Goal: Information Seeking & Learning: Learn about a topic

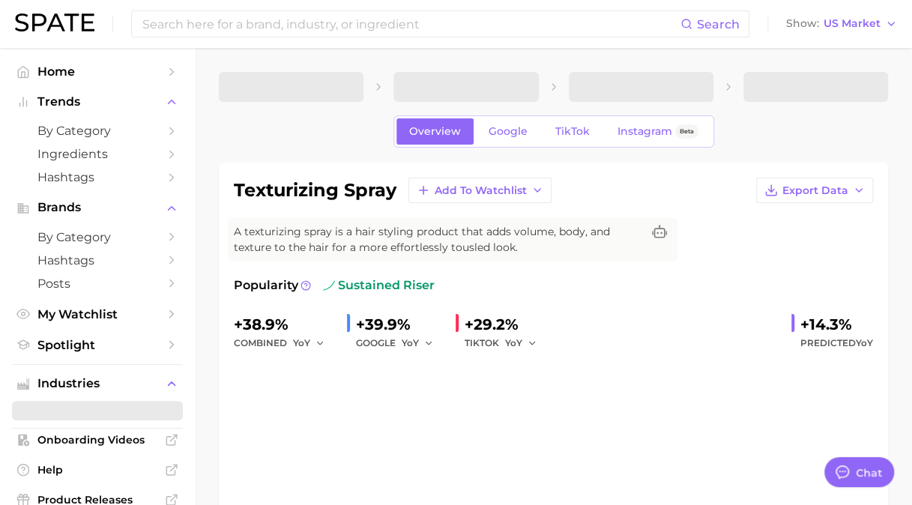
type textarea "x"
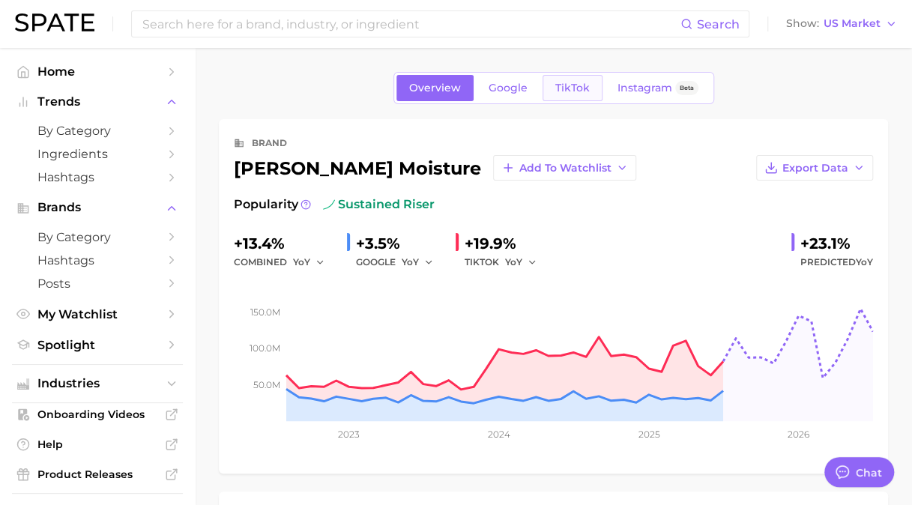
click at [567, 91] on span "TikTok" at bounding box center [572, 88] width 34 height 13
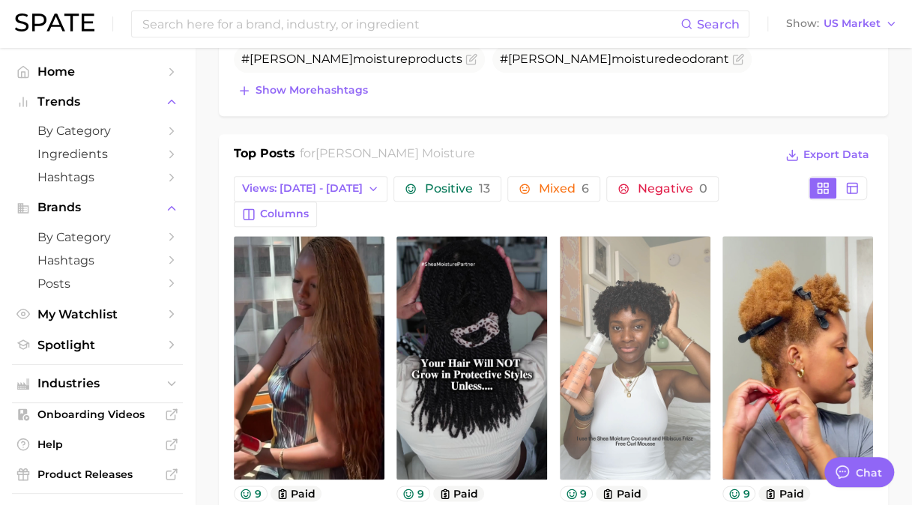
scroll to position [675, 0]
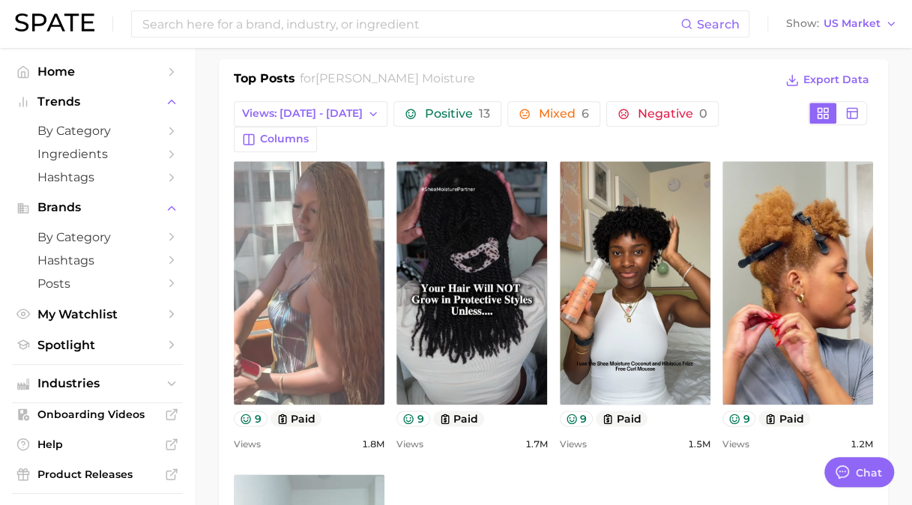
click at [295, 340] on link "view post on TikTok" at bounding box center [309, 283] width 151 height 244
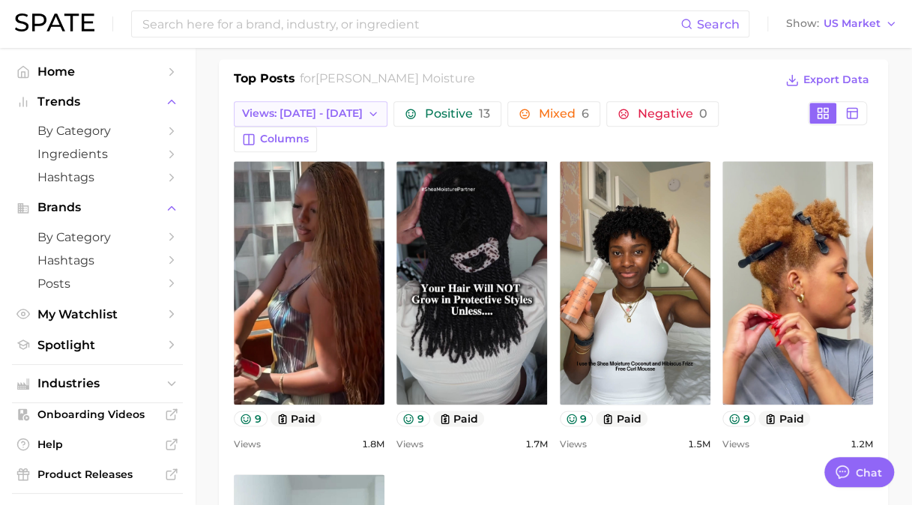
click at [326, 108] on span "Views: [DATE] - [DATE]" at bounding box center [302, 113] width 121 height 13
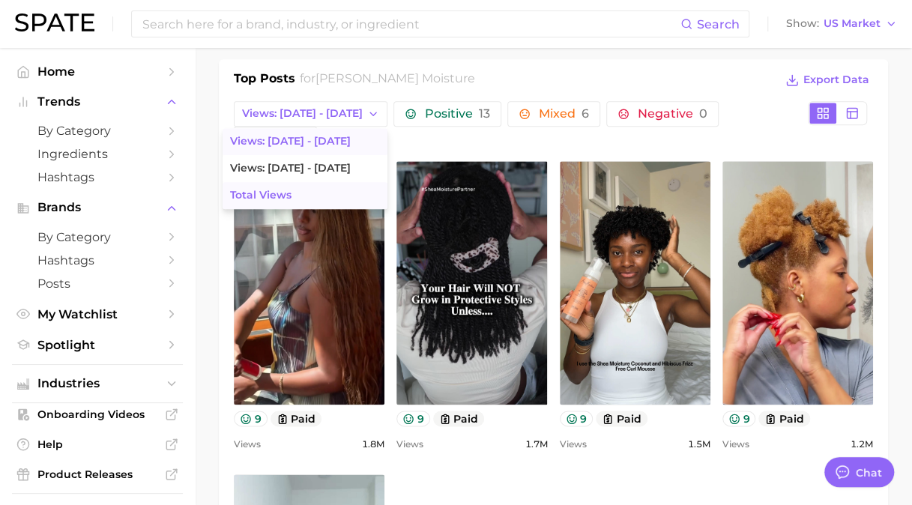
click at [277, 187] on button "Total Views" at bounding box center [305, 195] width 165 height 27
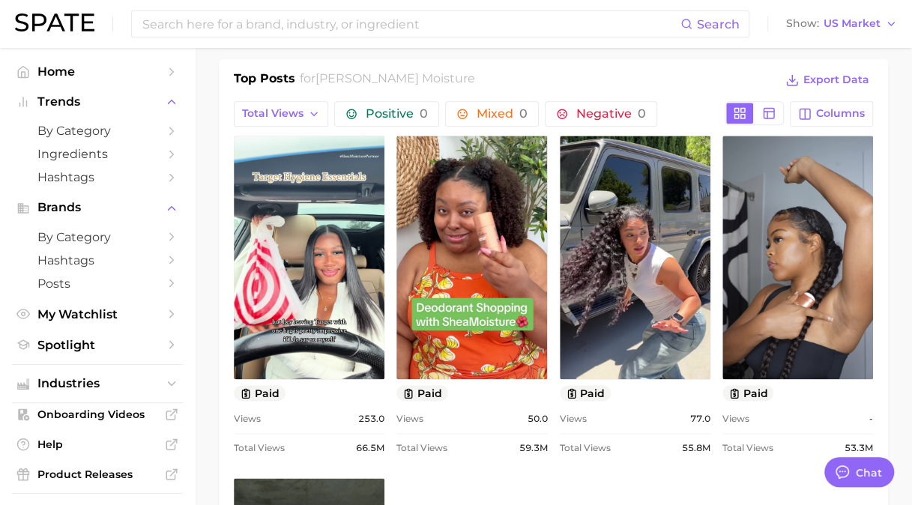
scroll to position [0, 0]
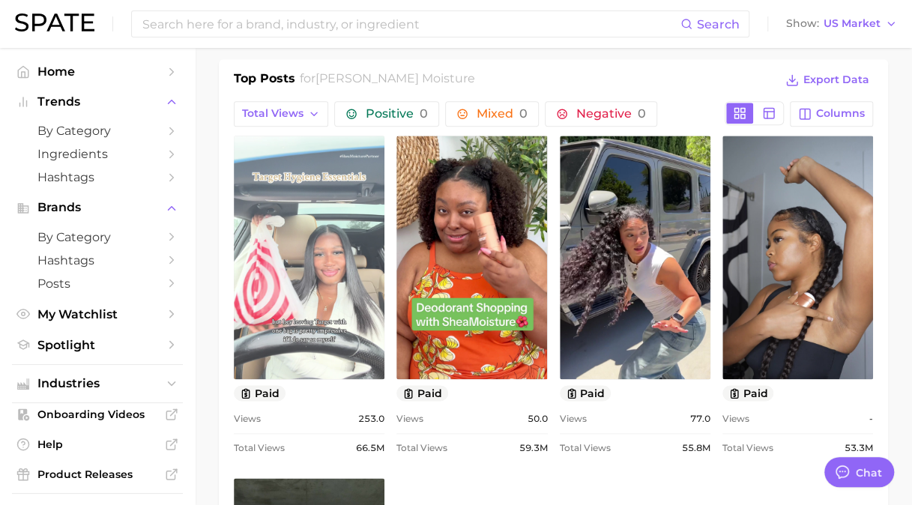
click at [286, 235] on link "view post on TikTok" at bounding box center [309, 258] width 151 height 244
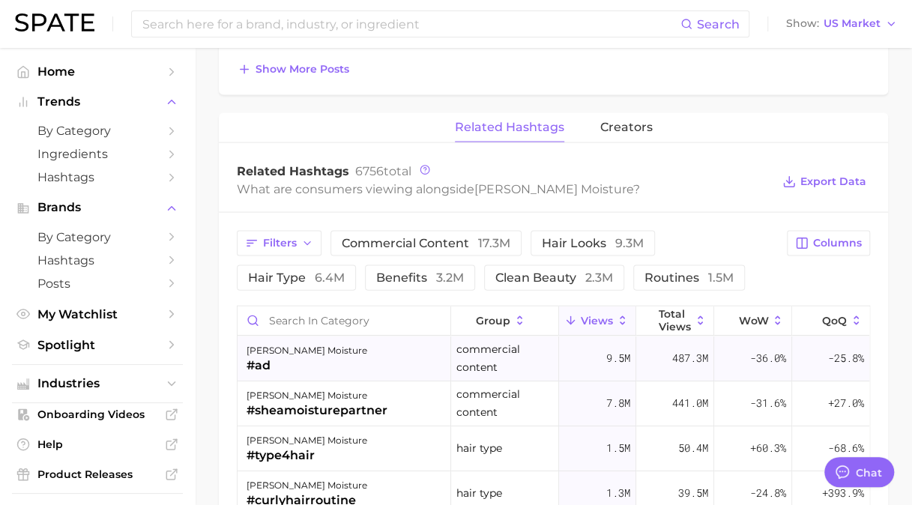
scroll to position [75, 0]
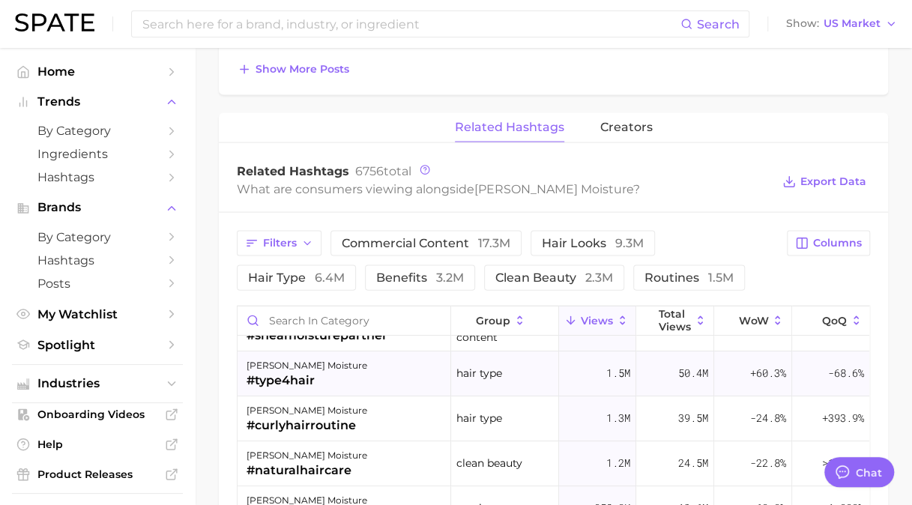
click at [375, 370] on div "[PERSON_NAME] moisture #type4hair" at bounding box center [345, 374] width 214 height 45
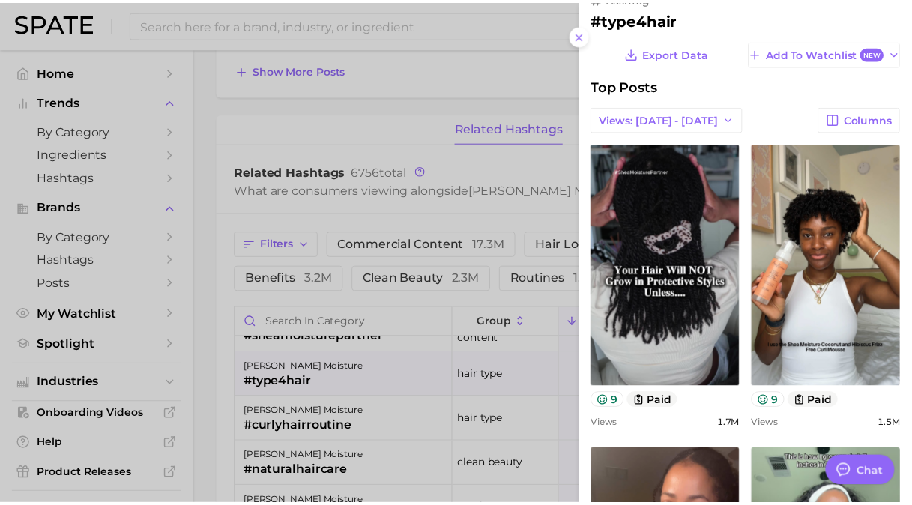
scroll to position [0, 0]
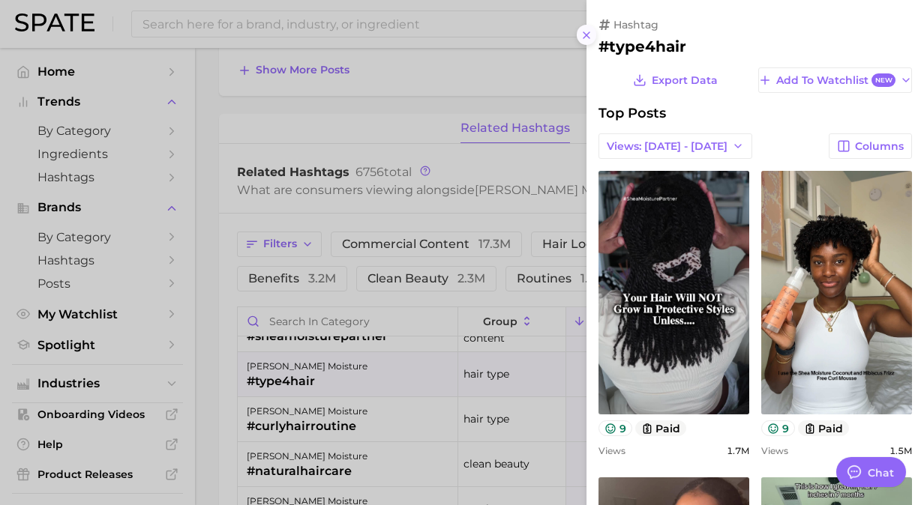
click at [588, 33] on line at bounding box center [586, 35] width 6 height 6
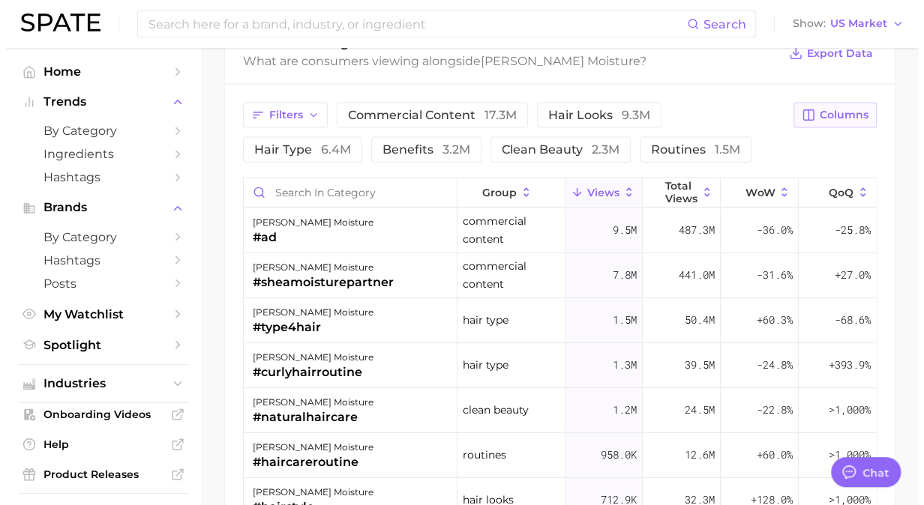
scroll to position [1543, 0]
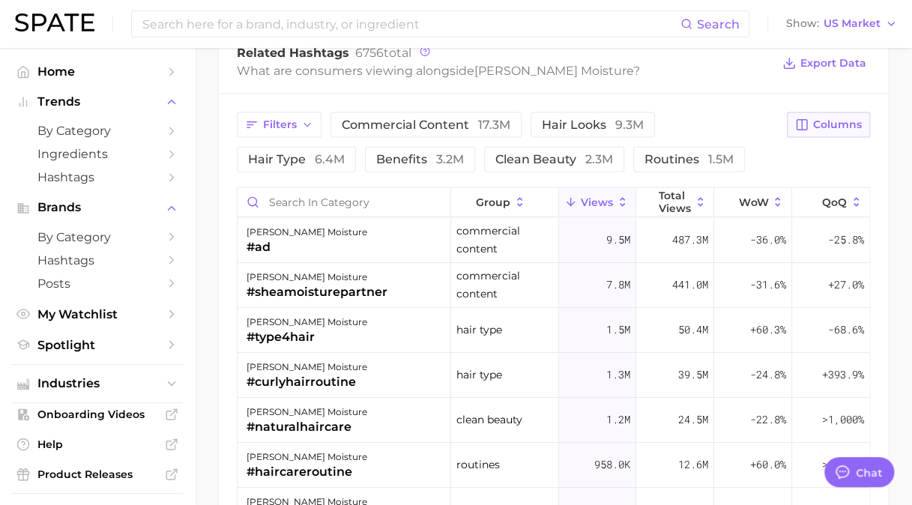
click at [798, 120] on icon "button" at bounding box center [802, 125] width 10 height 10
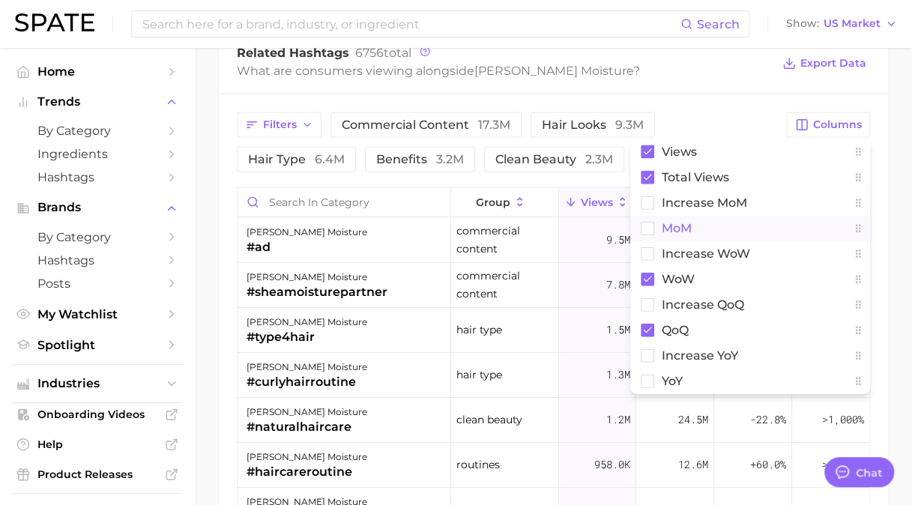
click at [683, 222] on span "MoM" at bounding box center [677, 228] width 30 height 13
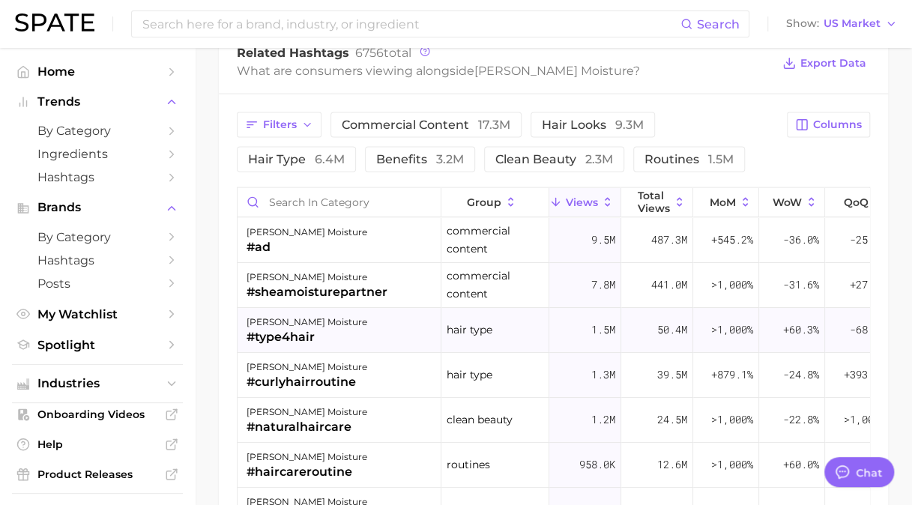
drag, startPoint x: 300, startPoint y: 334, endPoint x: 280, endPoint y: 330, distance: 19.8
click at [280, 330] on div "#type4hair" at bounding box center [307, 337] width 121 height 18
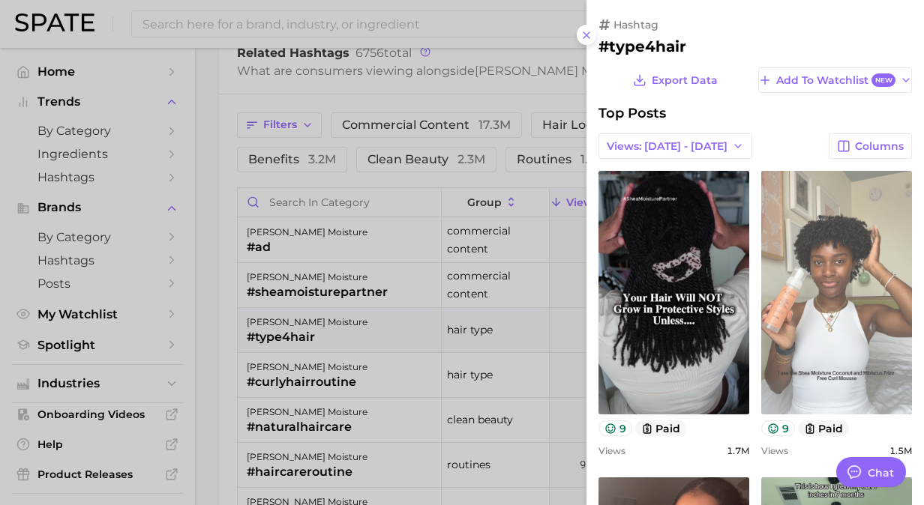
scroll to position [0, 0]
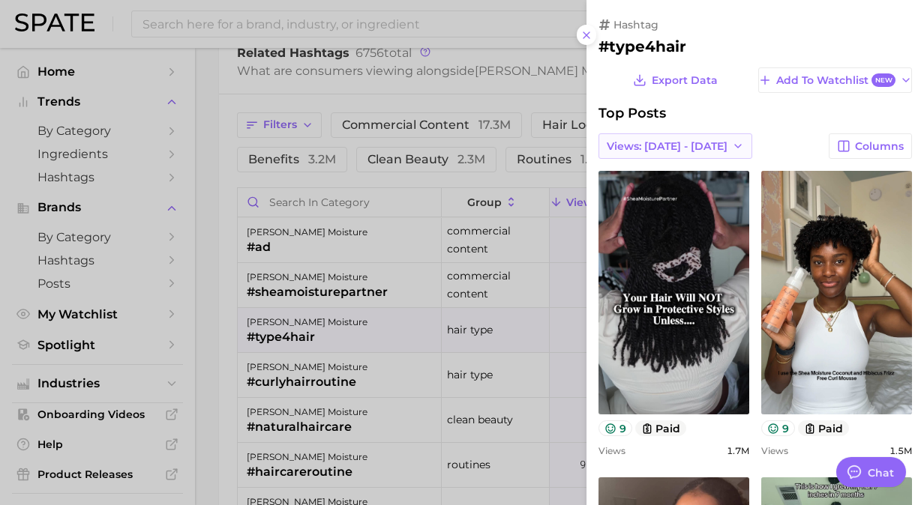
click at [702, 148] on button "Views: [DATE] - [DATE]" at bounding box center [675, 145] width 154 height 25
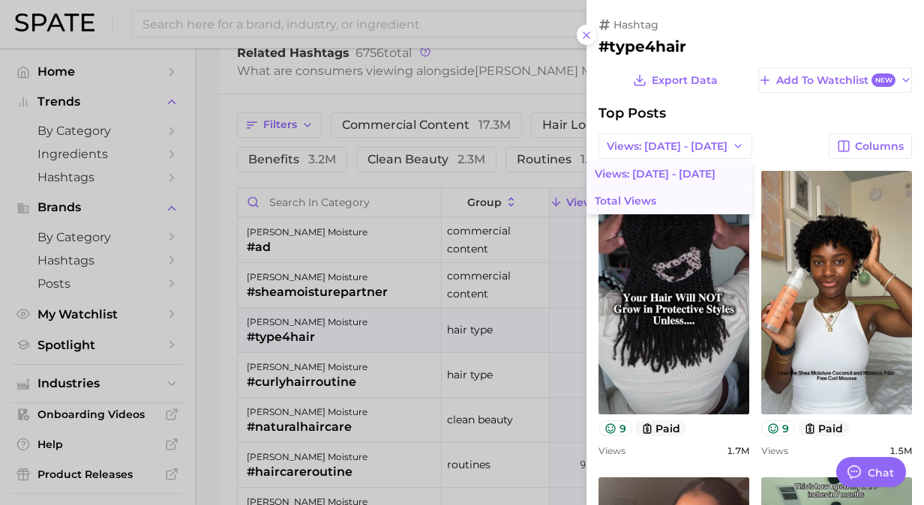
click at [646, 196] on button "Total Views" at bounding box center [669, 200] width 165 height 27
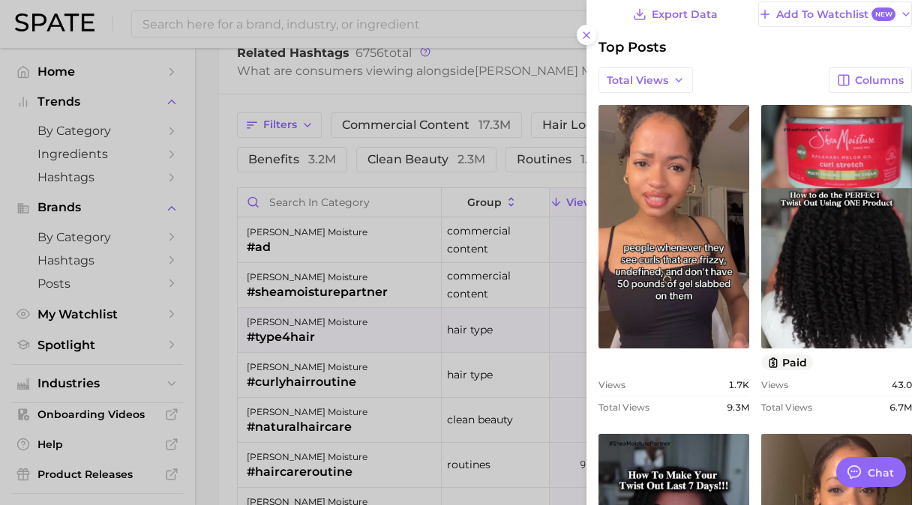
scroll to position [72, 0]
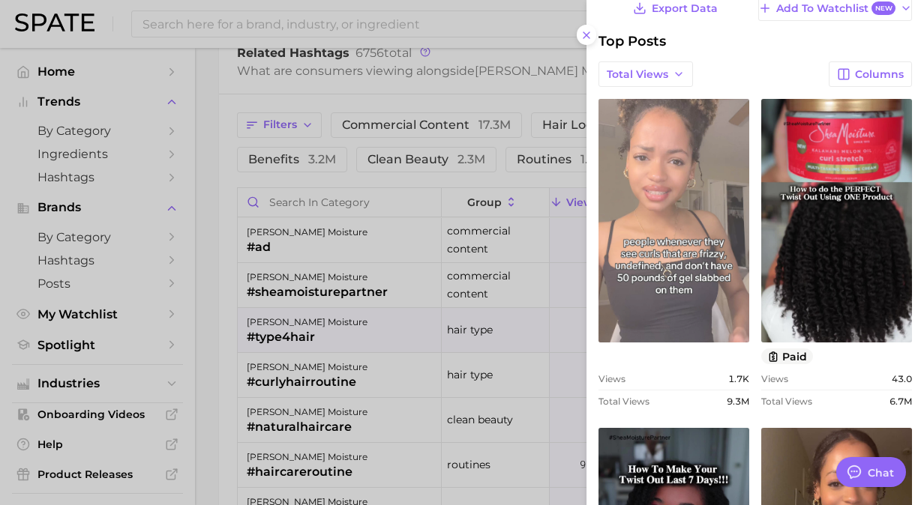
click at [701, 235] on link "view post on TikTok" at bounding box center [673, 221] width 151 height 244
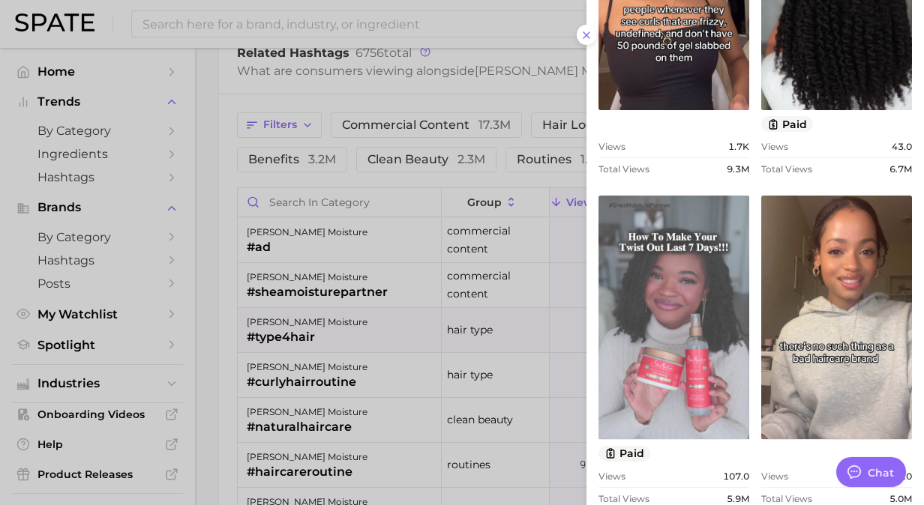
scroll to position [150, 0]
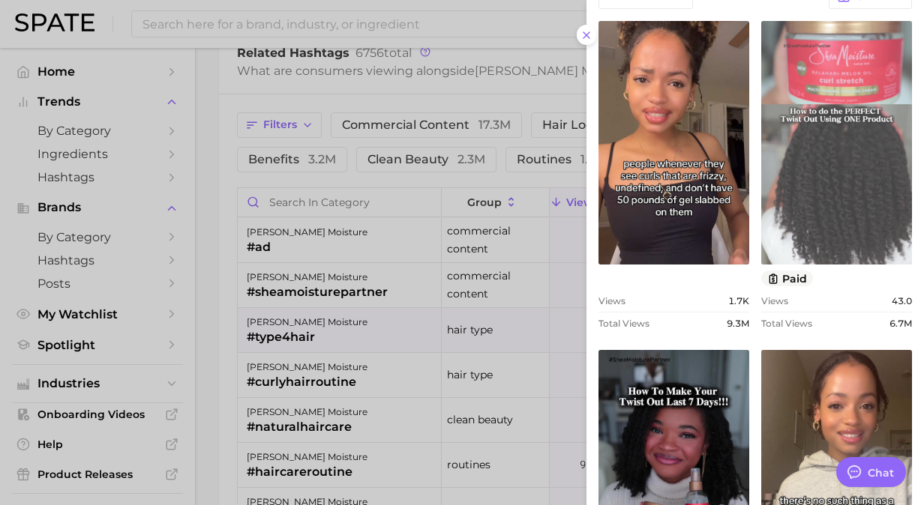
click at [805, 160] on link "view post on TikTok" at bounding box center [836, 143] width 151 height 244
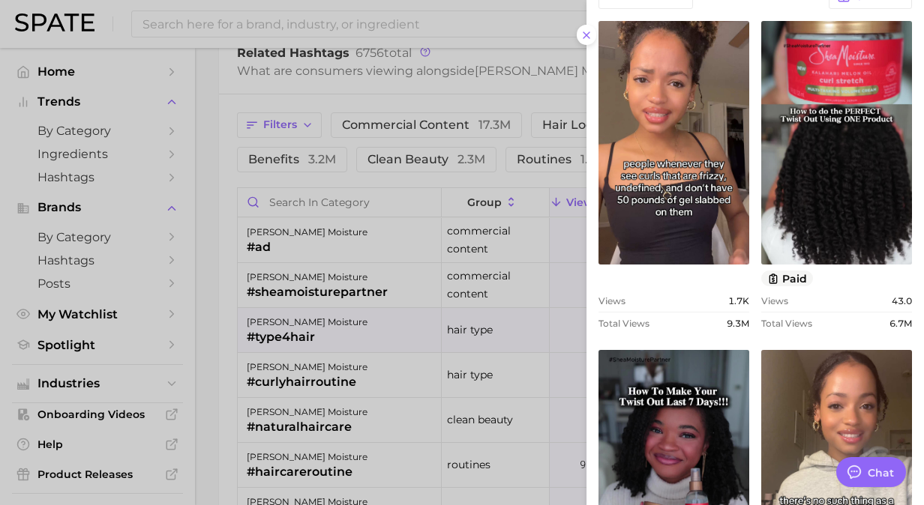
type textarea "x"
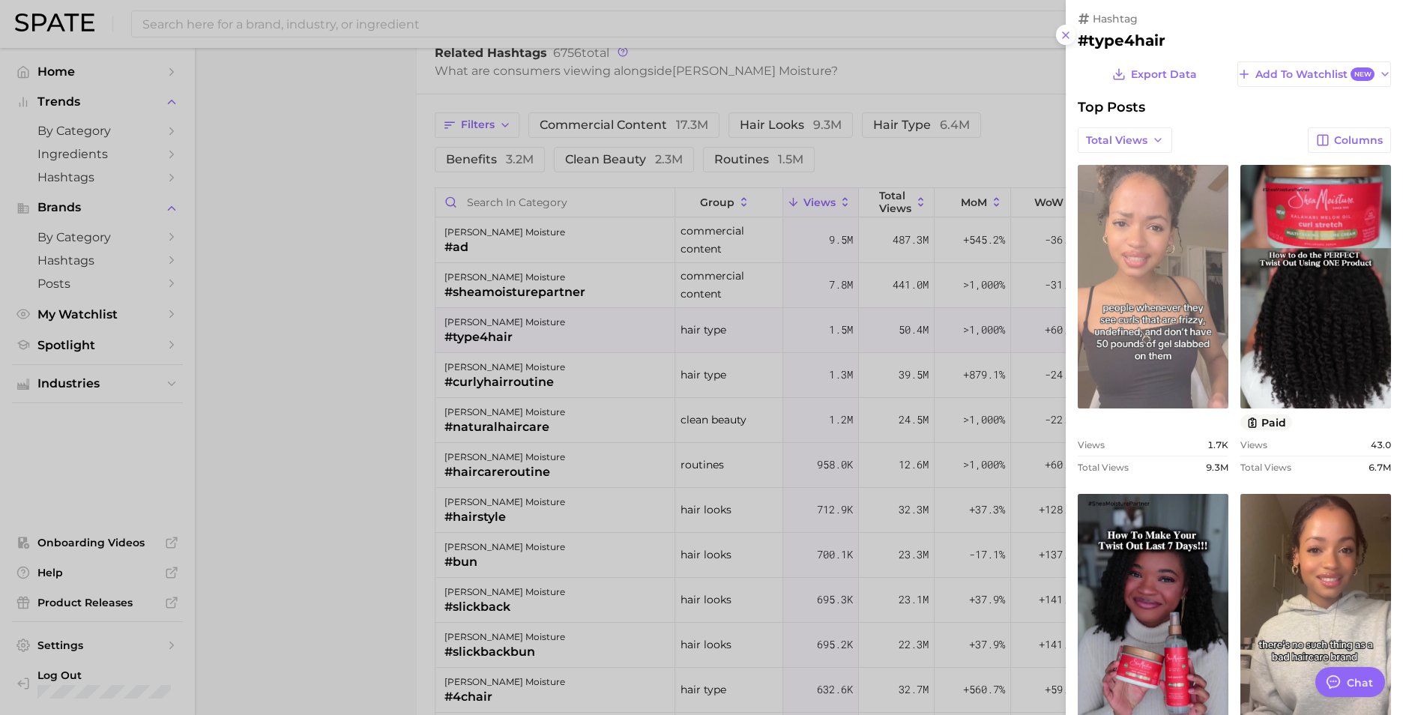
scroll to position [0, 0]
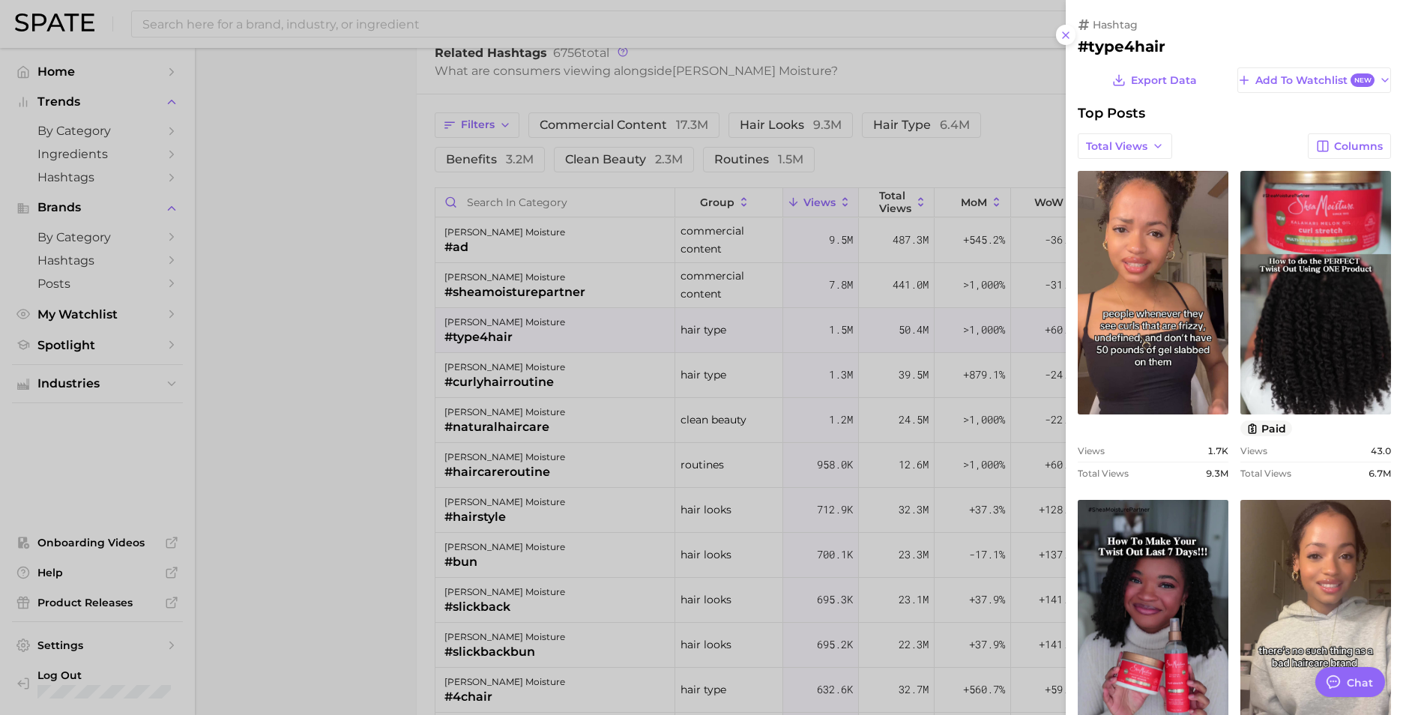
drag, startPoint x: 1067, startPoint y: 36, endPoint x: 615, endPoint y: 204, distance: 481.5
click at [912, 36] on line at bounding box center [1066, 35] width 6 height 6
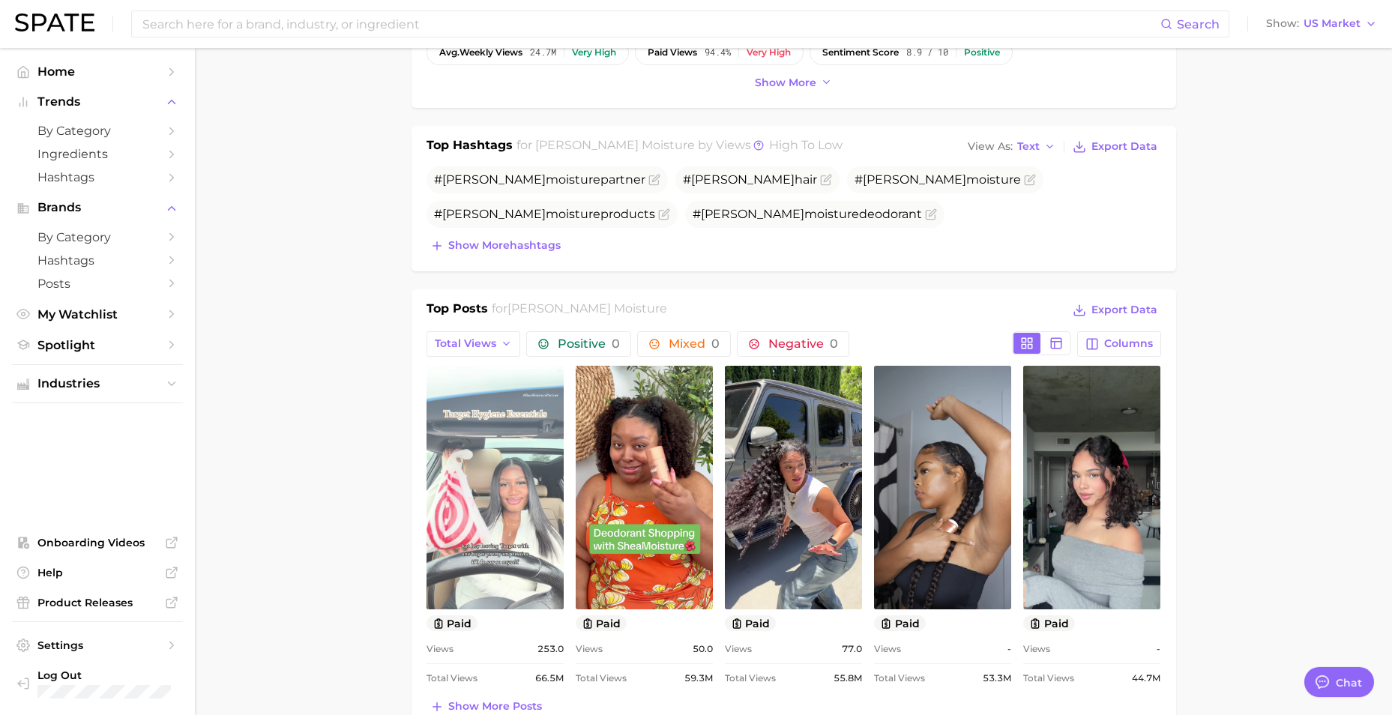
scroll to position [451, 0]
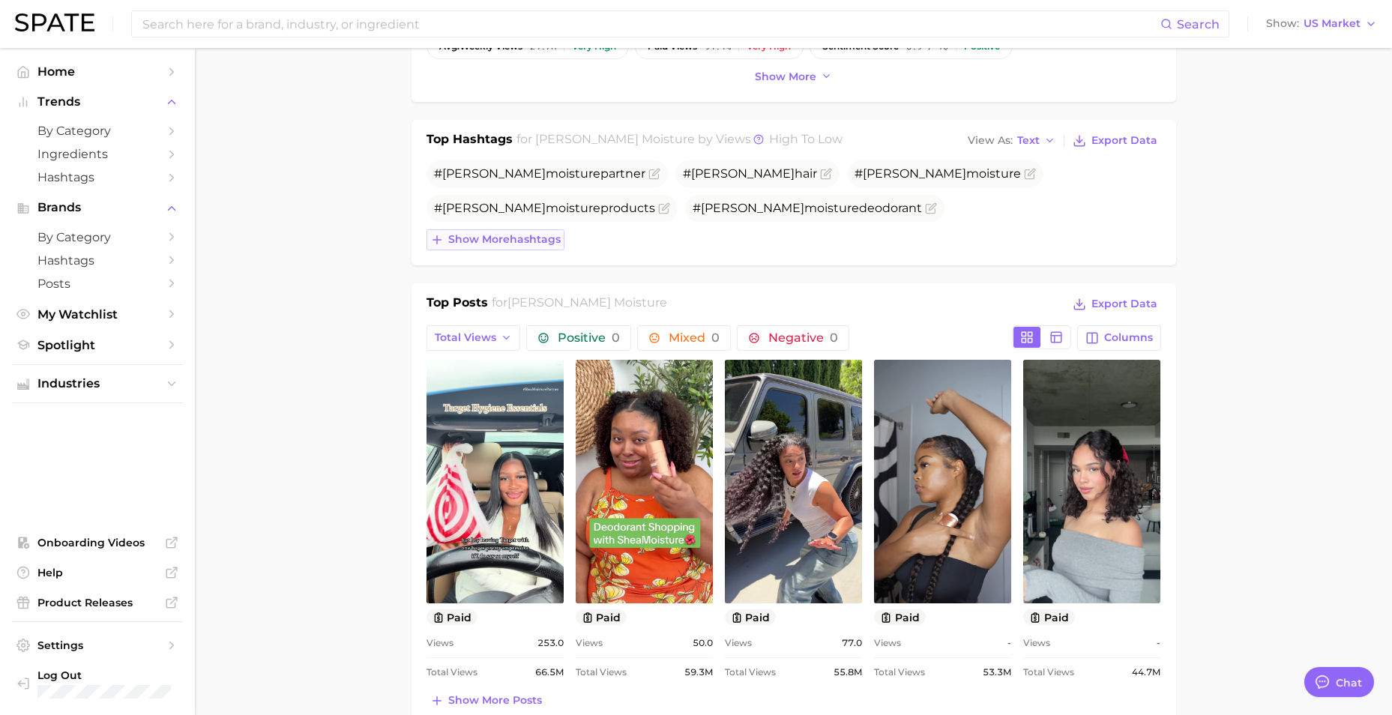
click at [552, 237] on span "Show more hashtags" at bounding box center [504, 239] width 112 height 13
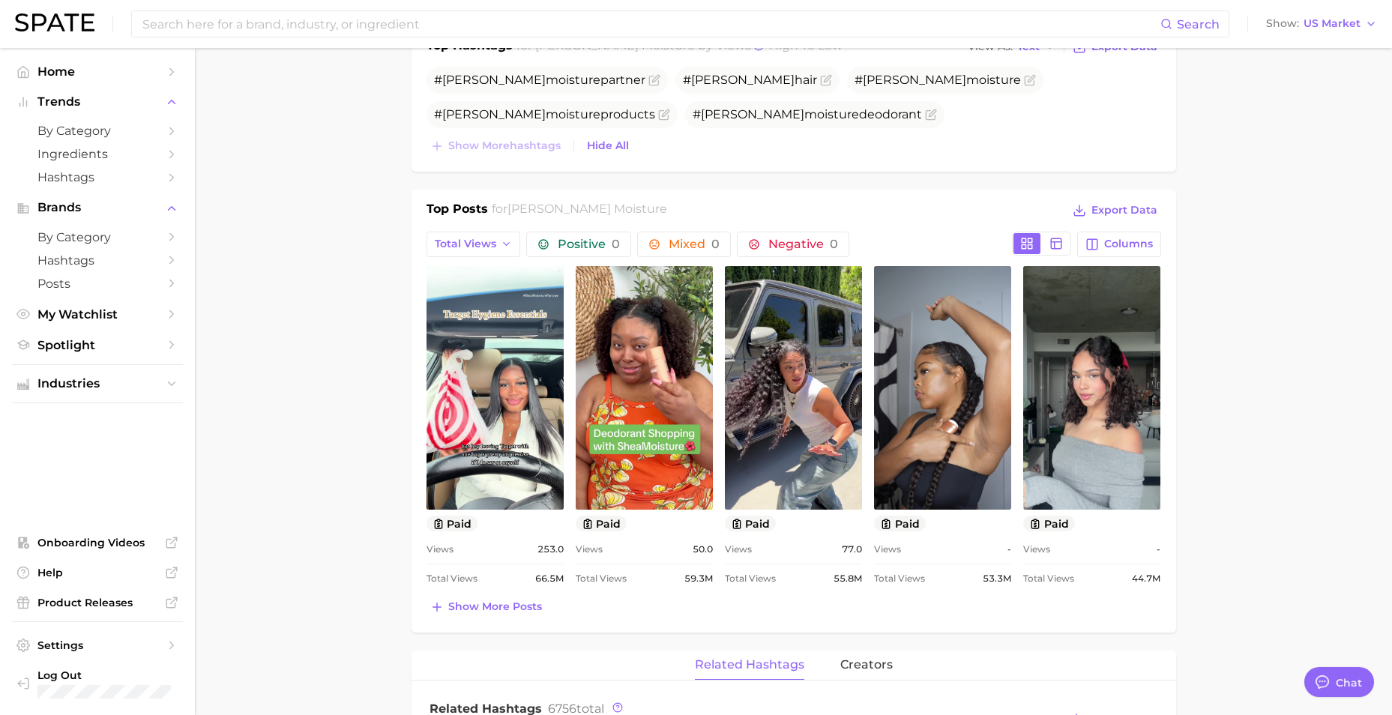
scroll to position [526, 0]
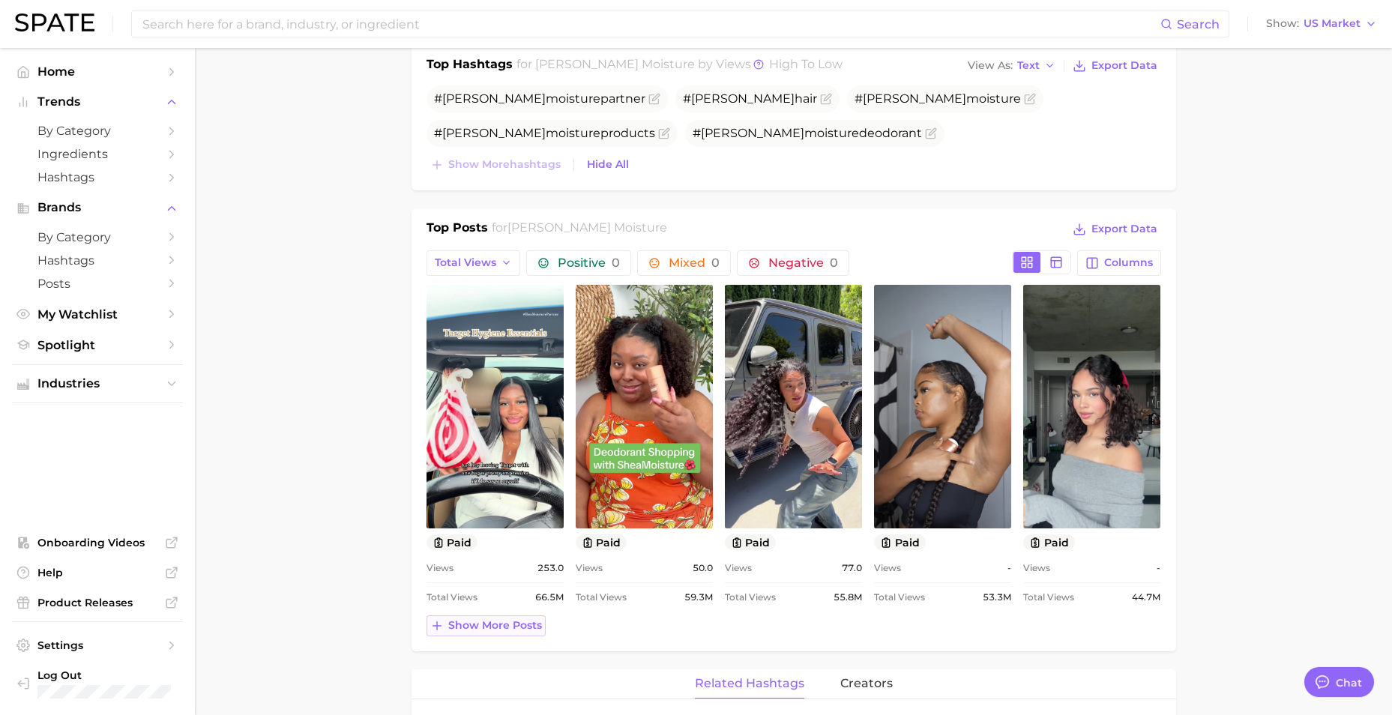
click at [496, 505] on span "Show more posts" at bounding box center [495, 625] width 94 height 13
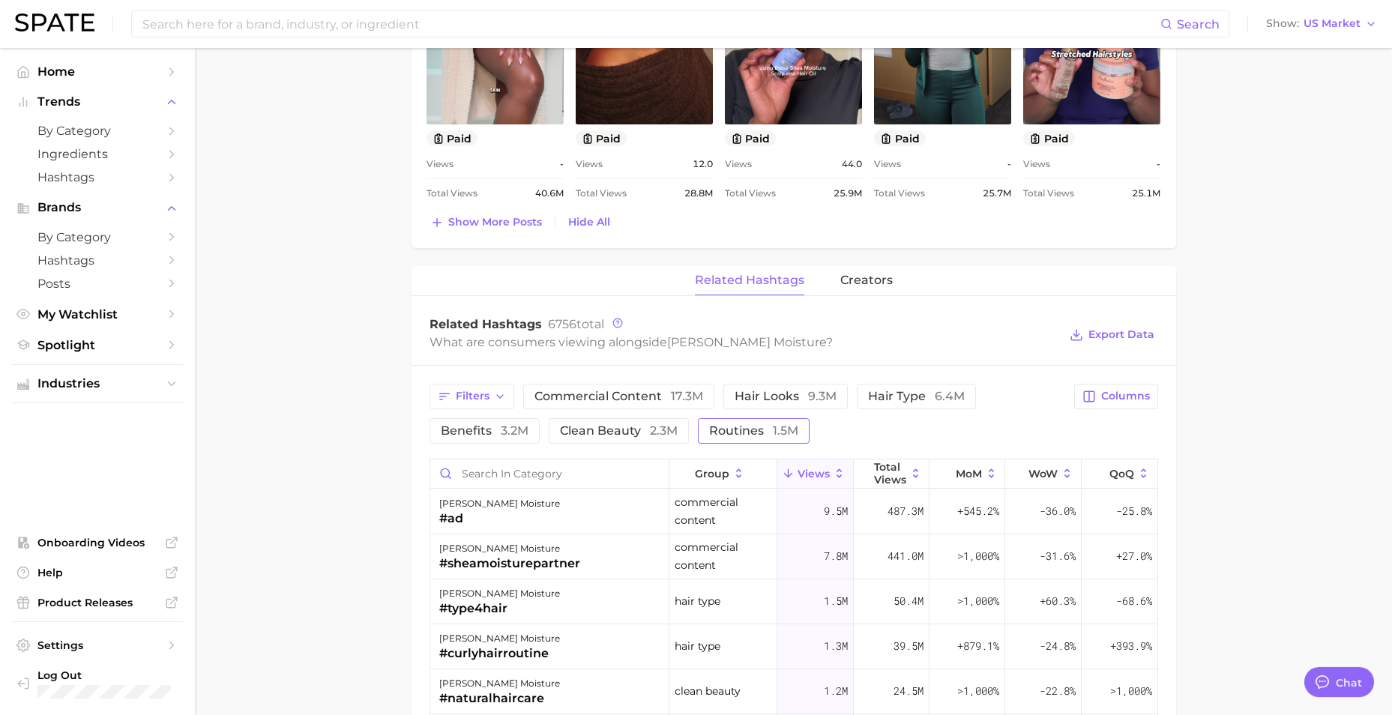
scroll to position [1275, 0]
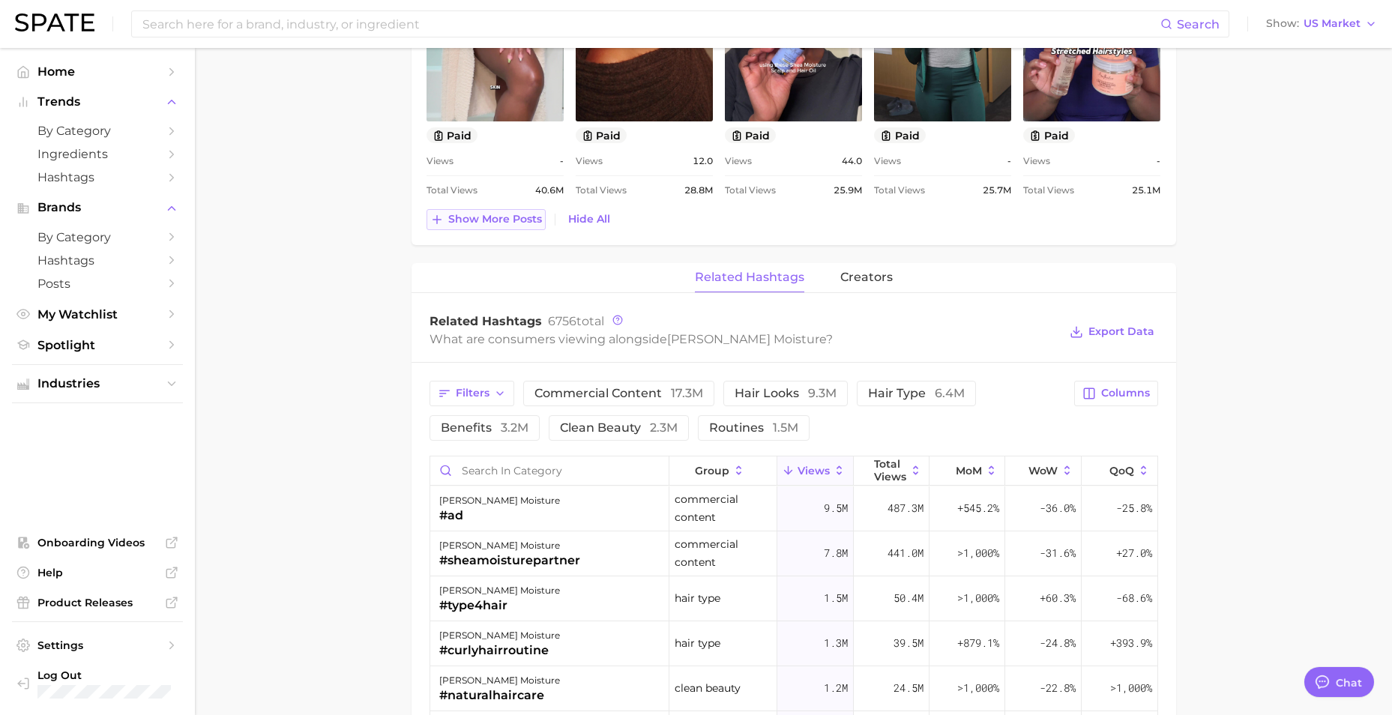
click at [481, 215] on span "Show more posts" at bounding box center [495, 219] width 94 height 13
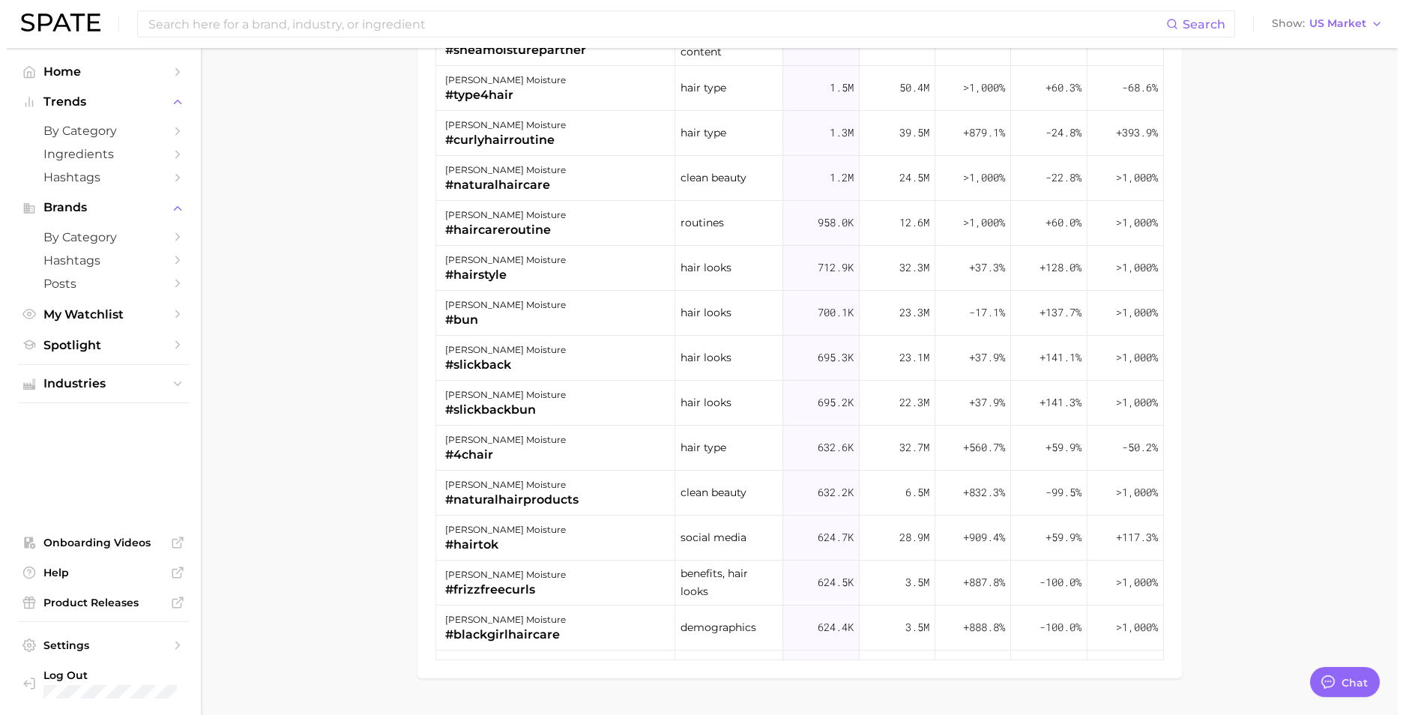
scroll to position [2135, 0]
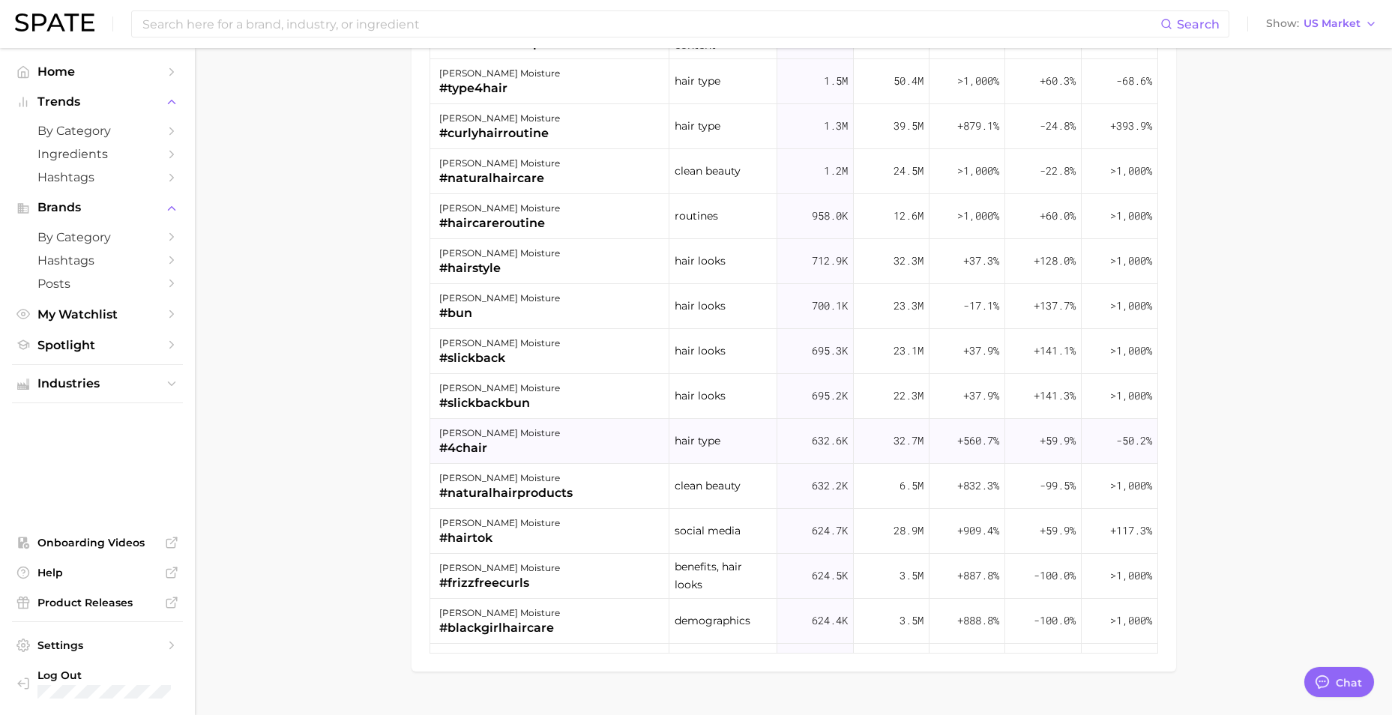
click at [535, 443] on div "[PERSON_NAME] moisture #4chair" at bounding box center [550, 441] width 240 height 45
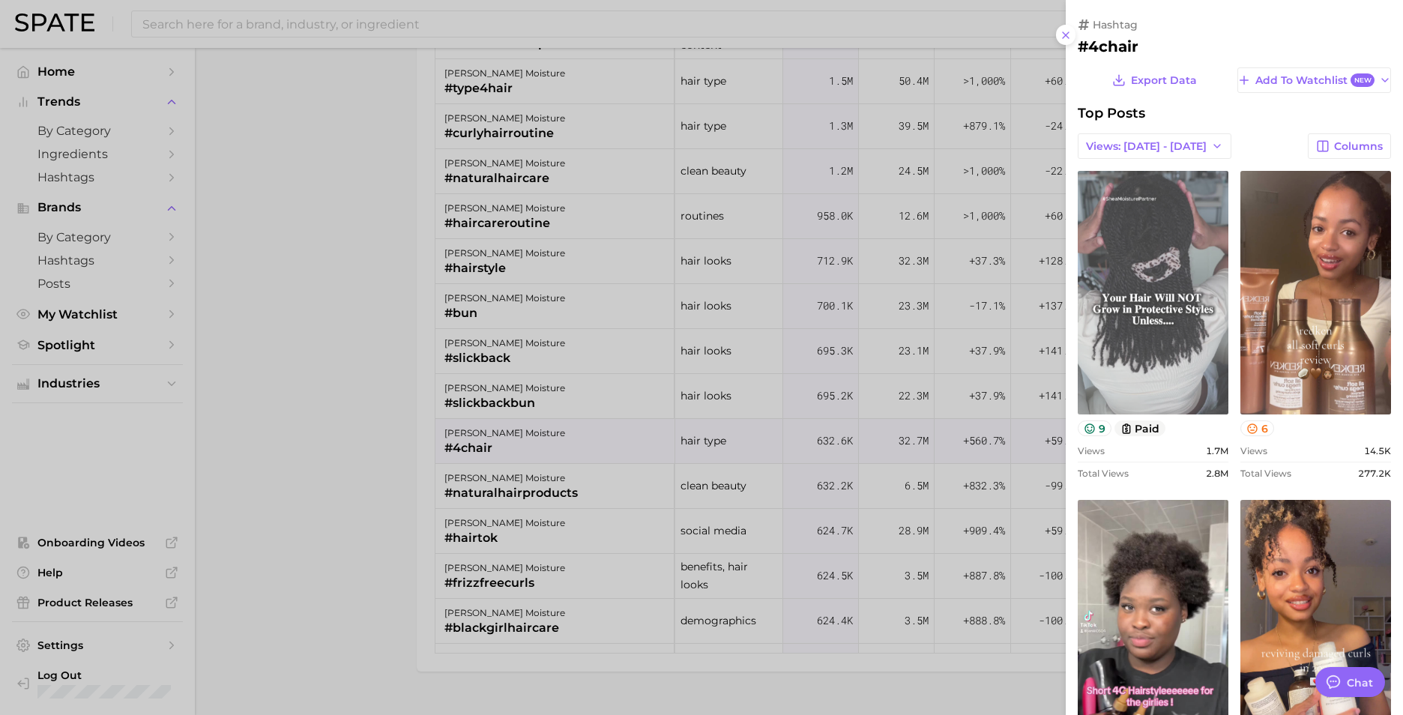
scroll to position [0, 0]
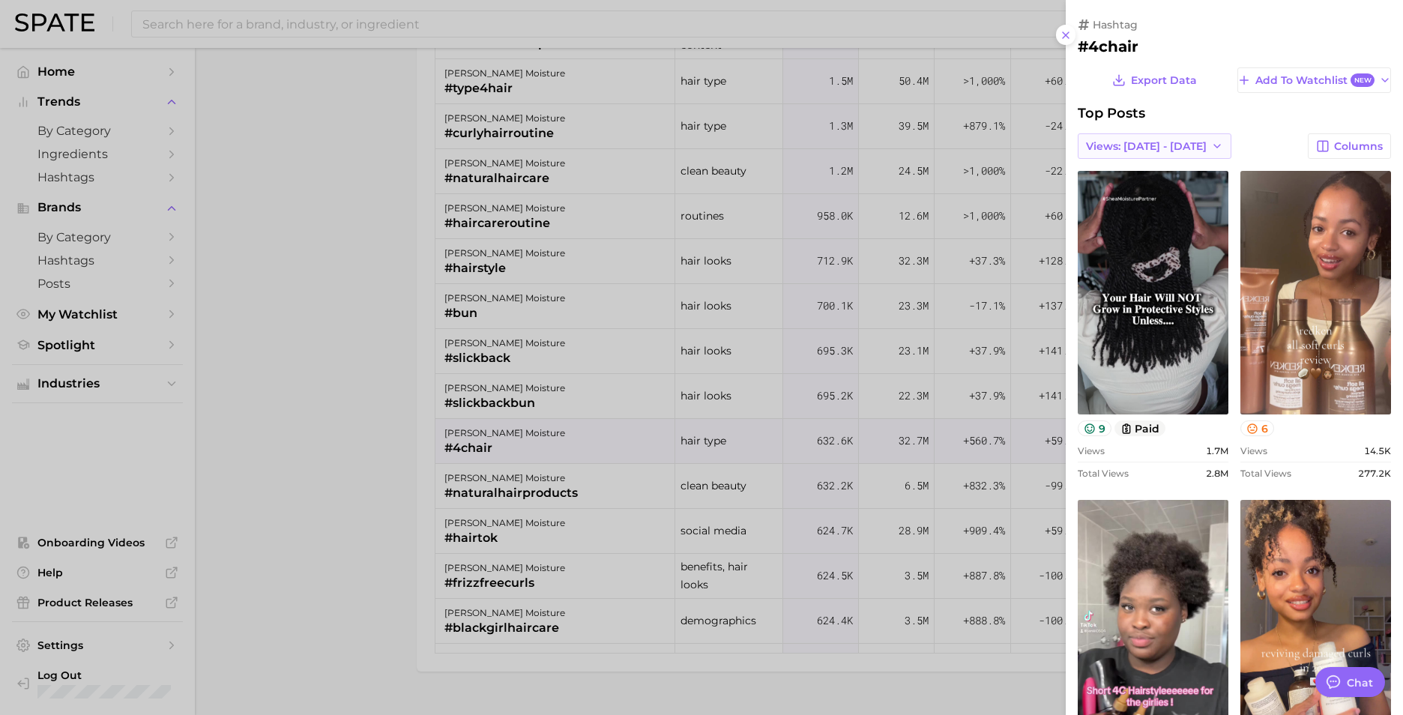
click at [912, 148] on icon "button" at bounding box center [1217, 146] width 12 height 12
click at [912, 205] on button "Total Views" at bounding box center [1149, 200] width 165 height 27
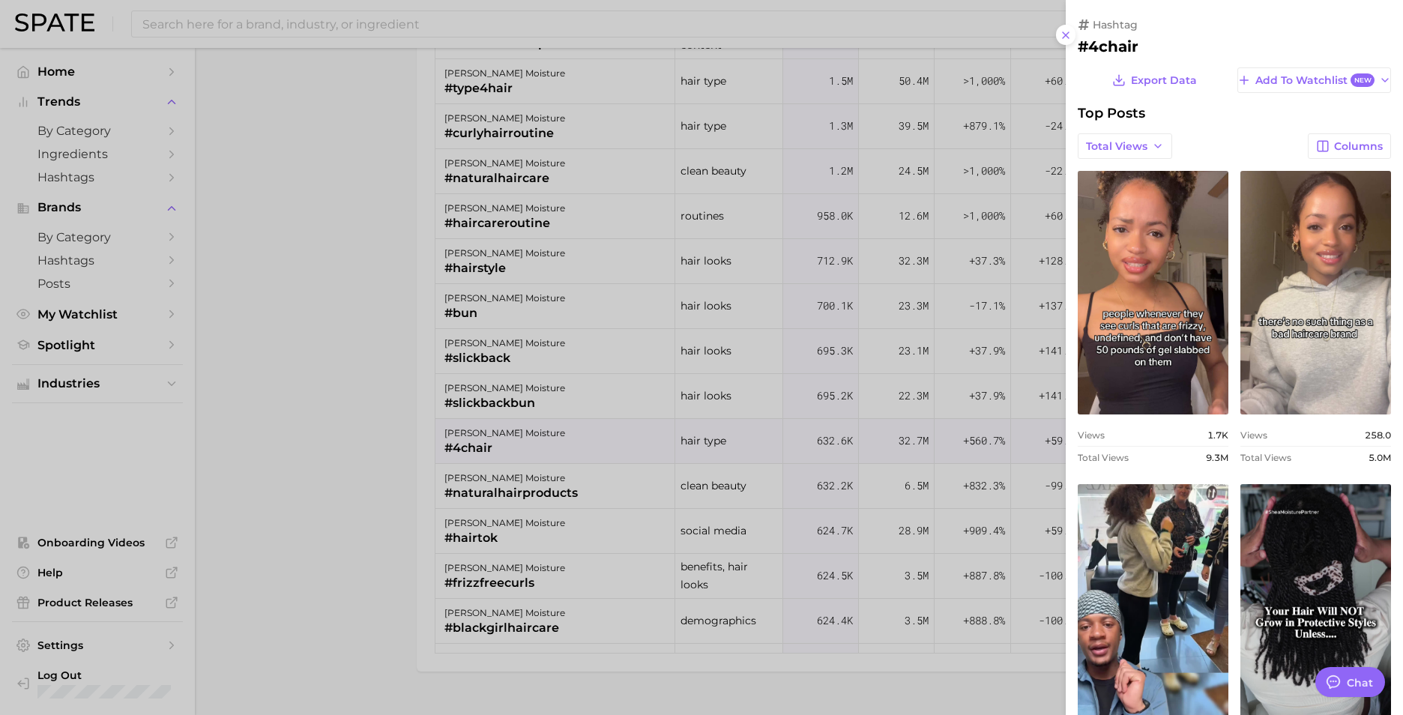
click at [912, 37] on icon at bounding box center [1066, 35] width 12 height 12
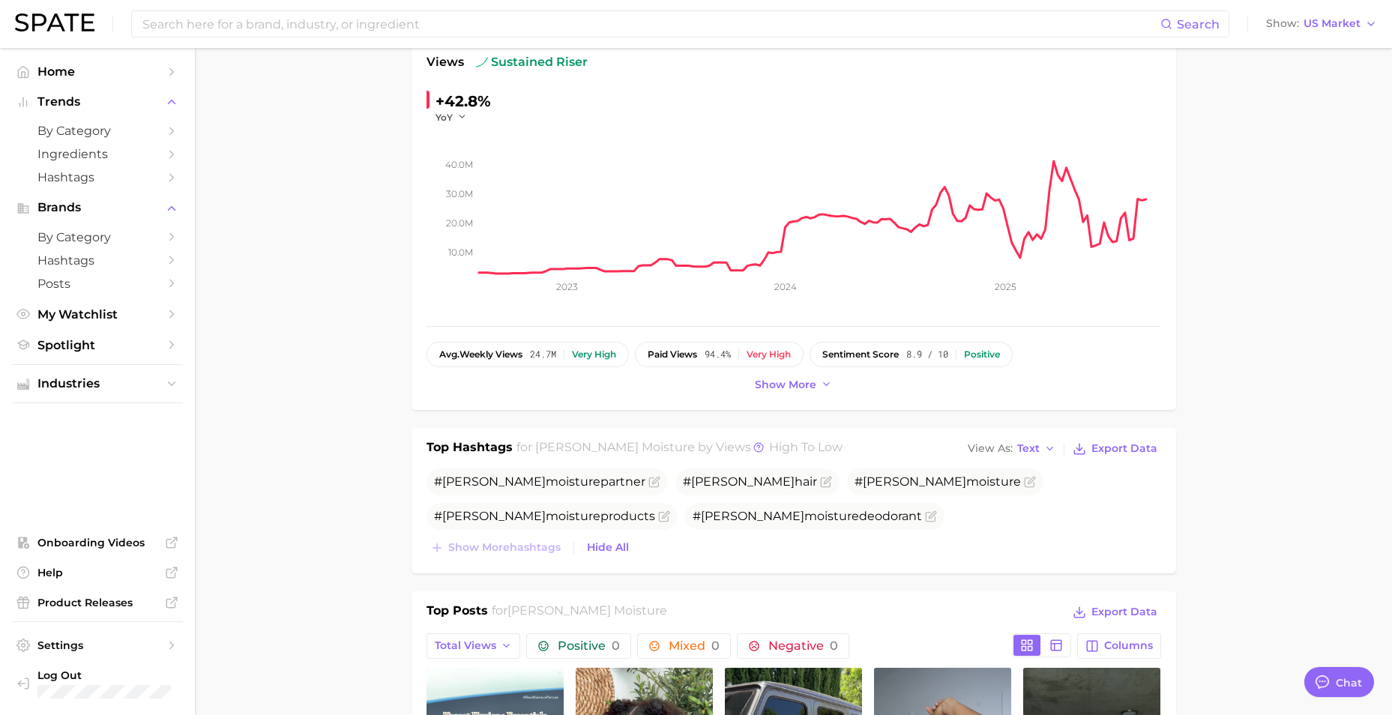
scroll to position [517, 0]
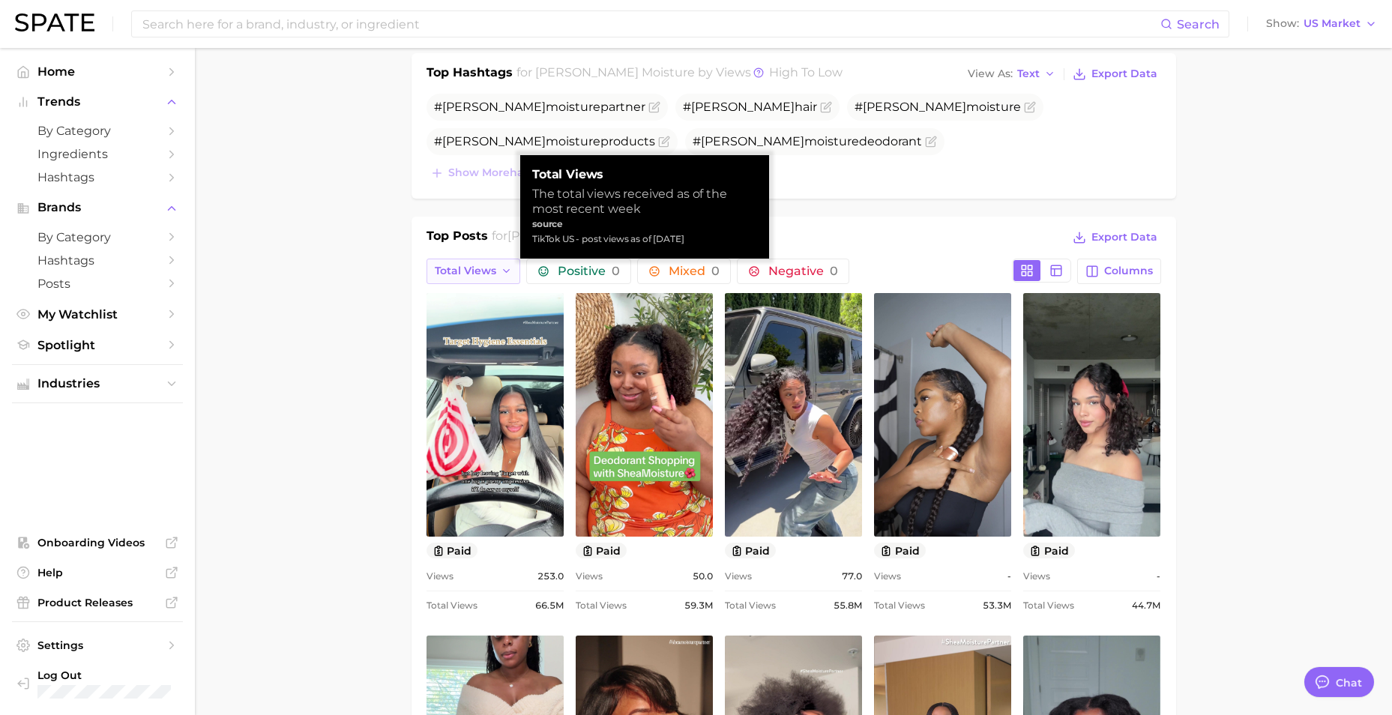
click at [491, 270] on span "Total Views" at bounding box center [465, 271] width 61 height 13
drag, startPoint x: 311, startPoint y: 265, endPoint x: 346, endPoint y: 264, distance: 35.2
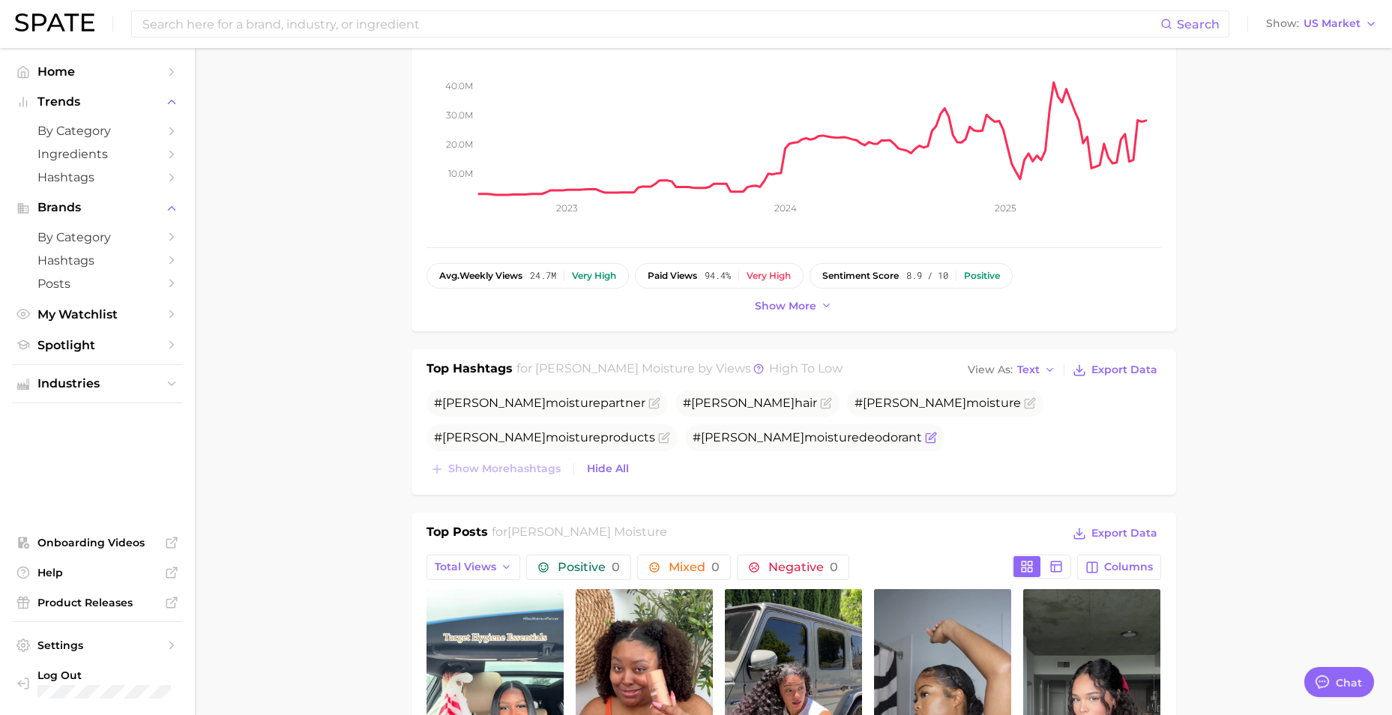
scroll to position [217, 0]
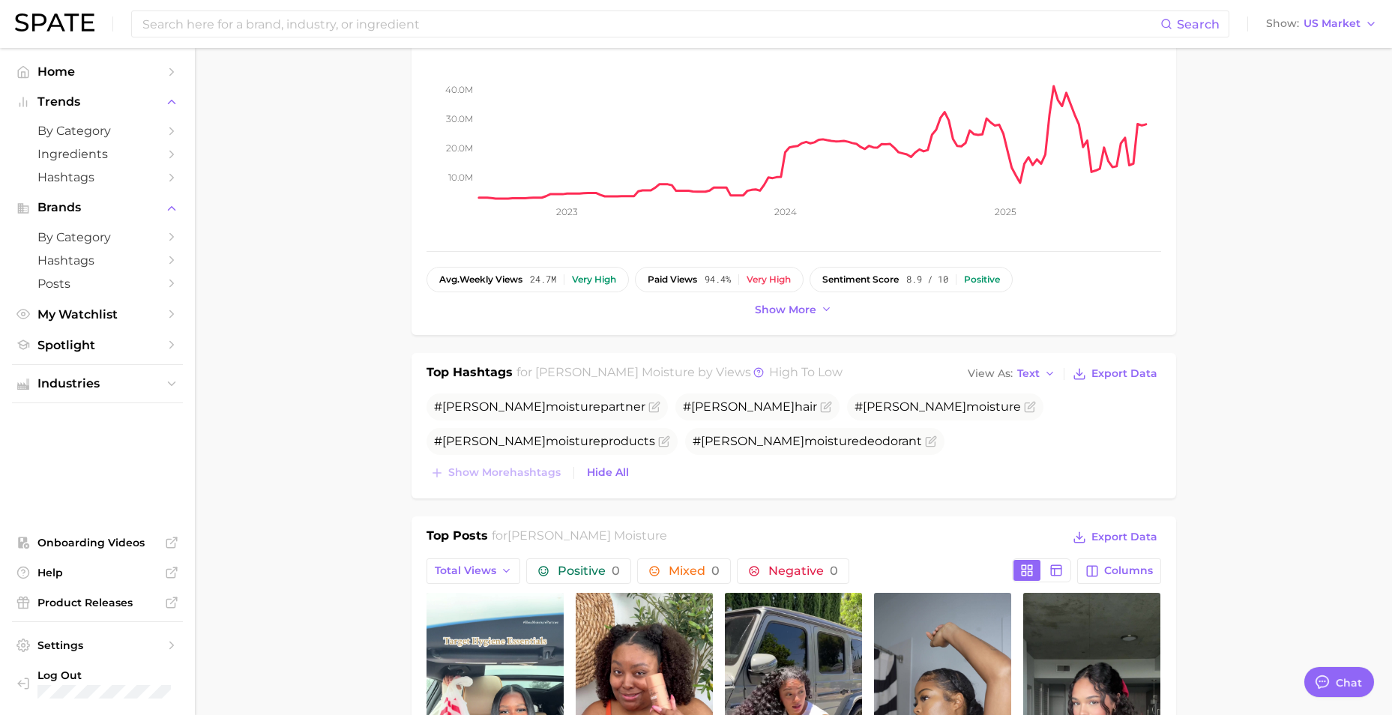
click at [600, 469] on span "moisture" at bounding box center [573, 476] width 55 height 14
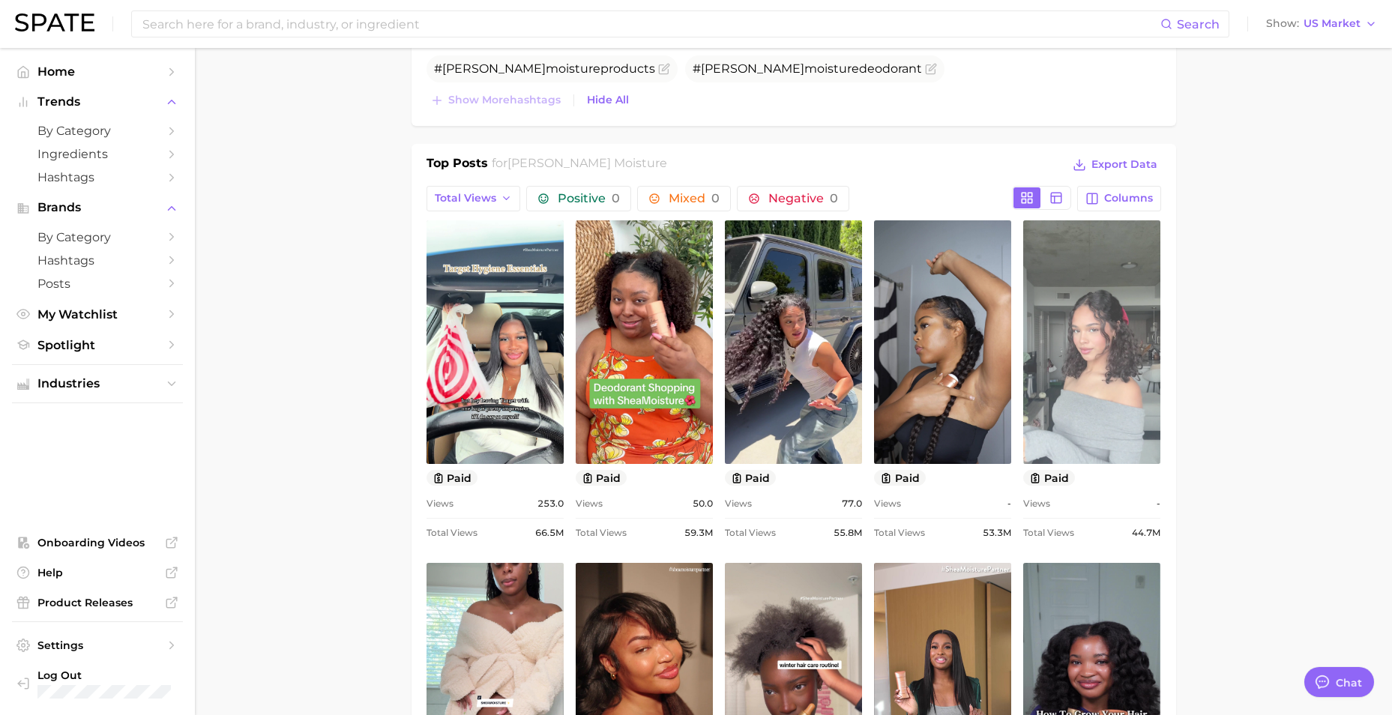
scroll to position [592, 0]
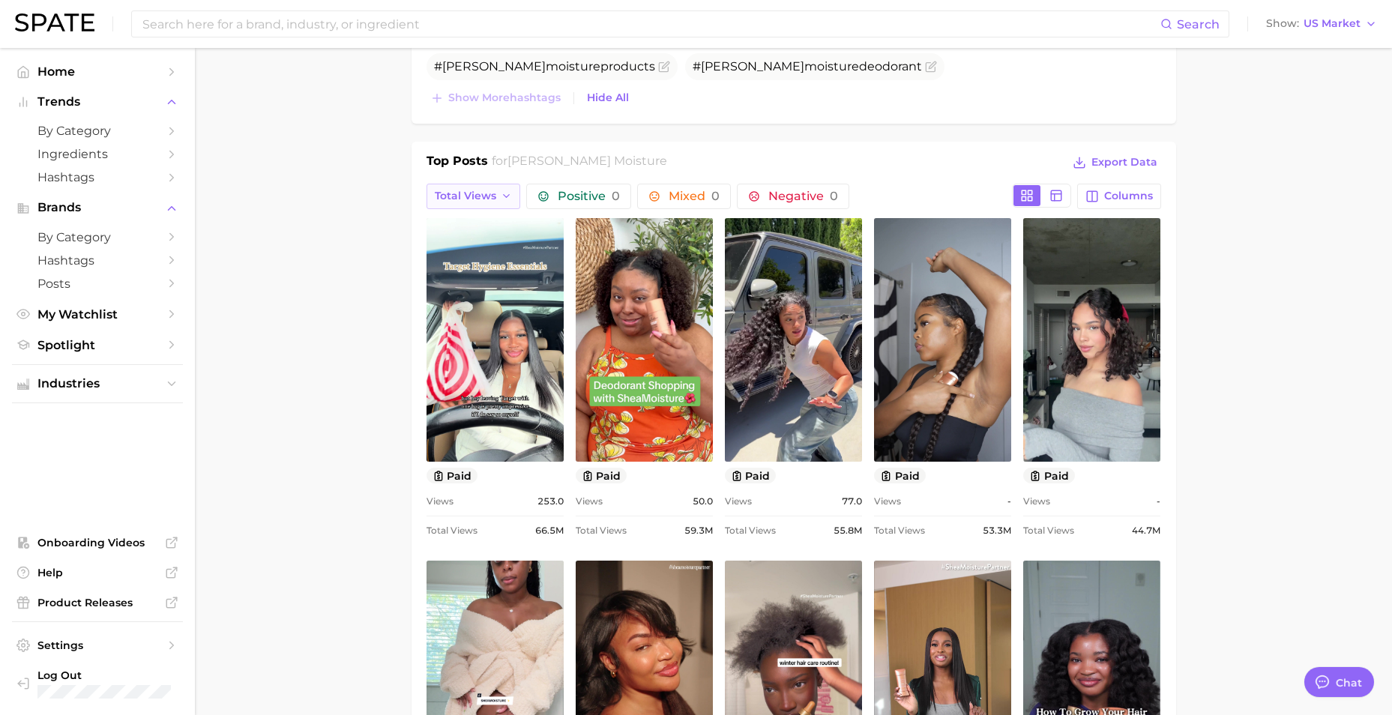
click at [453, 206] on button "Total Views" at bounding box center [474, 196] width 94 height 25
click at [464, 248] on button "Views: [DATE] - [DATE]" at bounding box center [437, 251] width 165 height 27
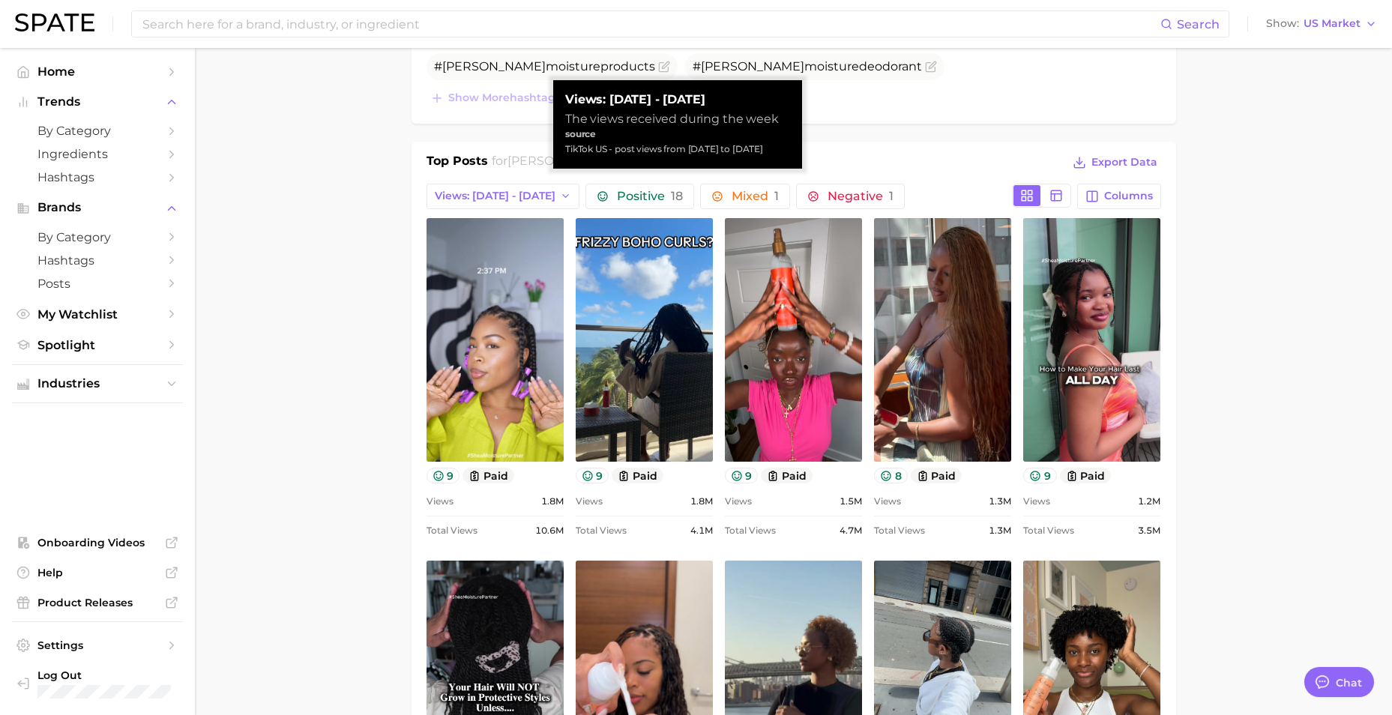
scroll to position [0, 0]
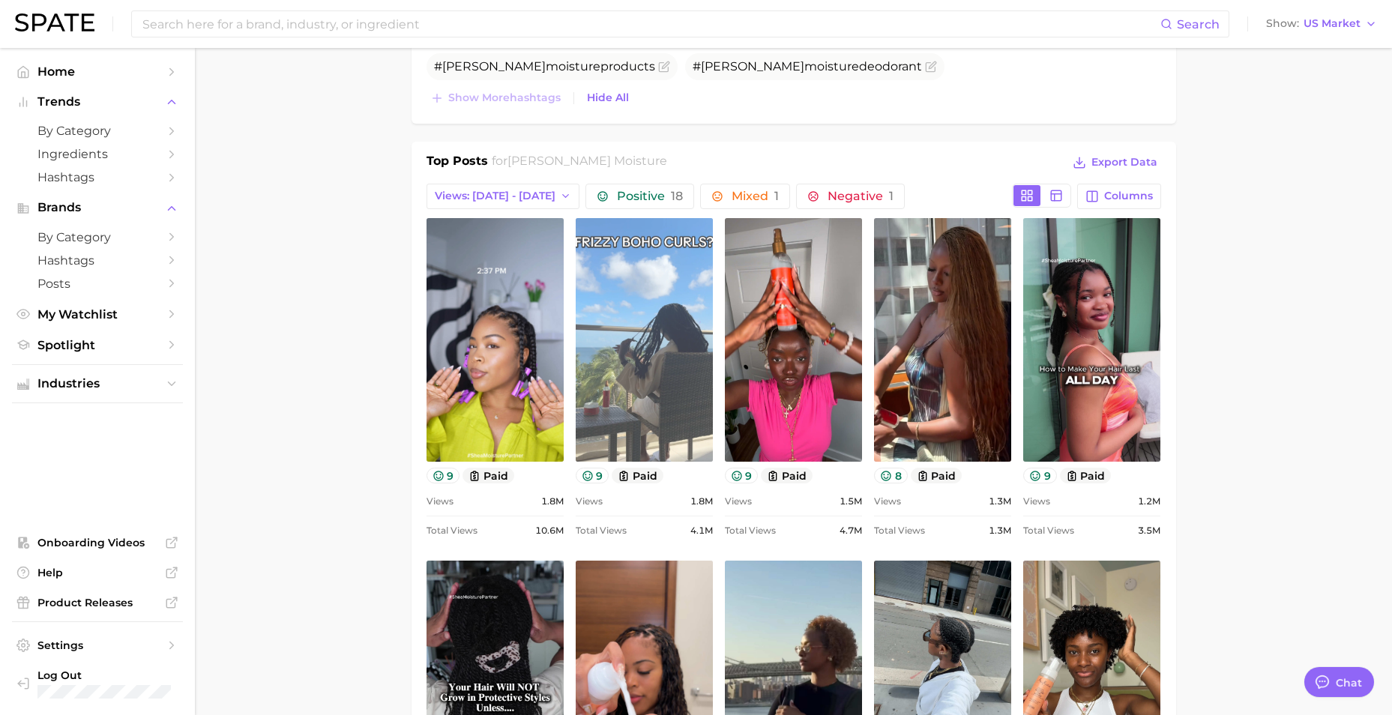
click at [616, 310] on link "view post on TikTok" at bounding box center [644, 340] width 137 height 244
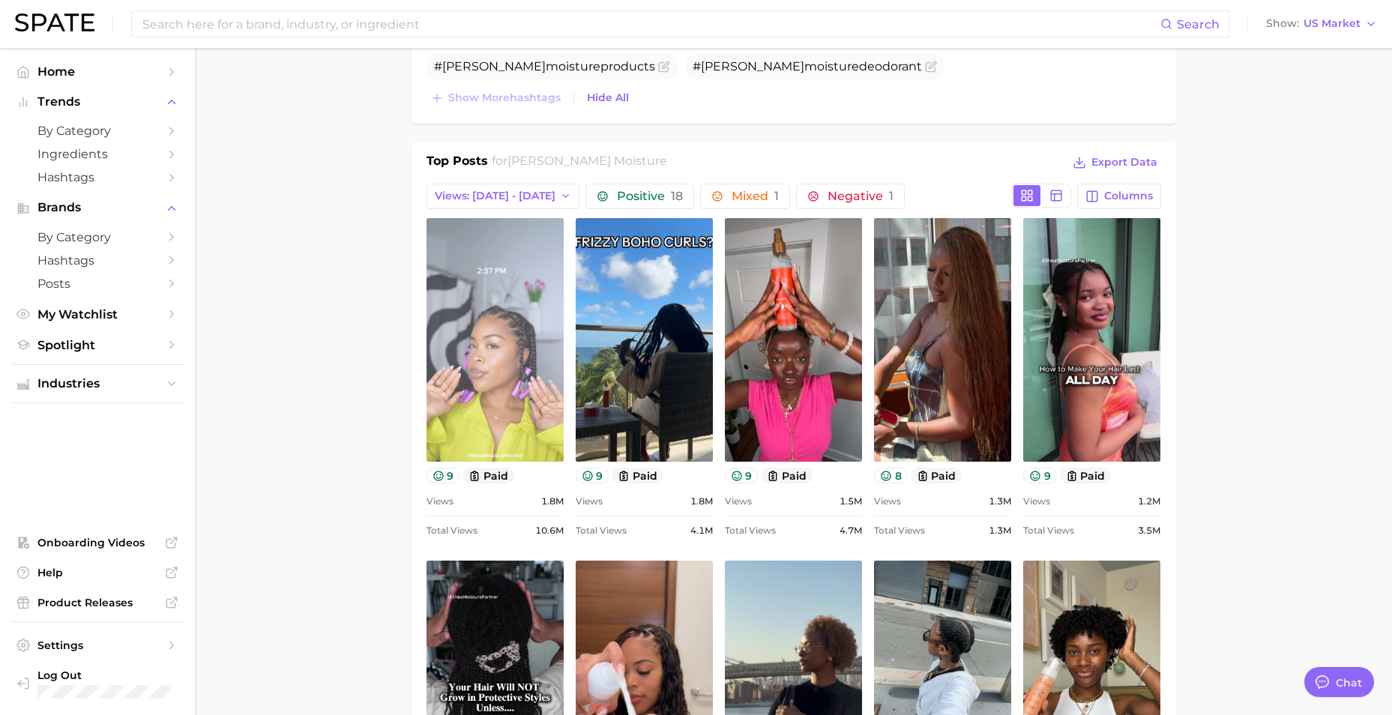
click at [499, 361] on link "view post on TikTok" at bounding box center [495, 340] width 137 height 244
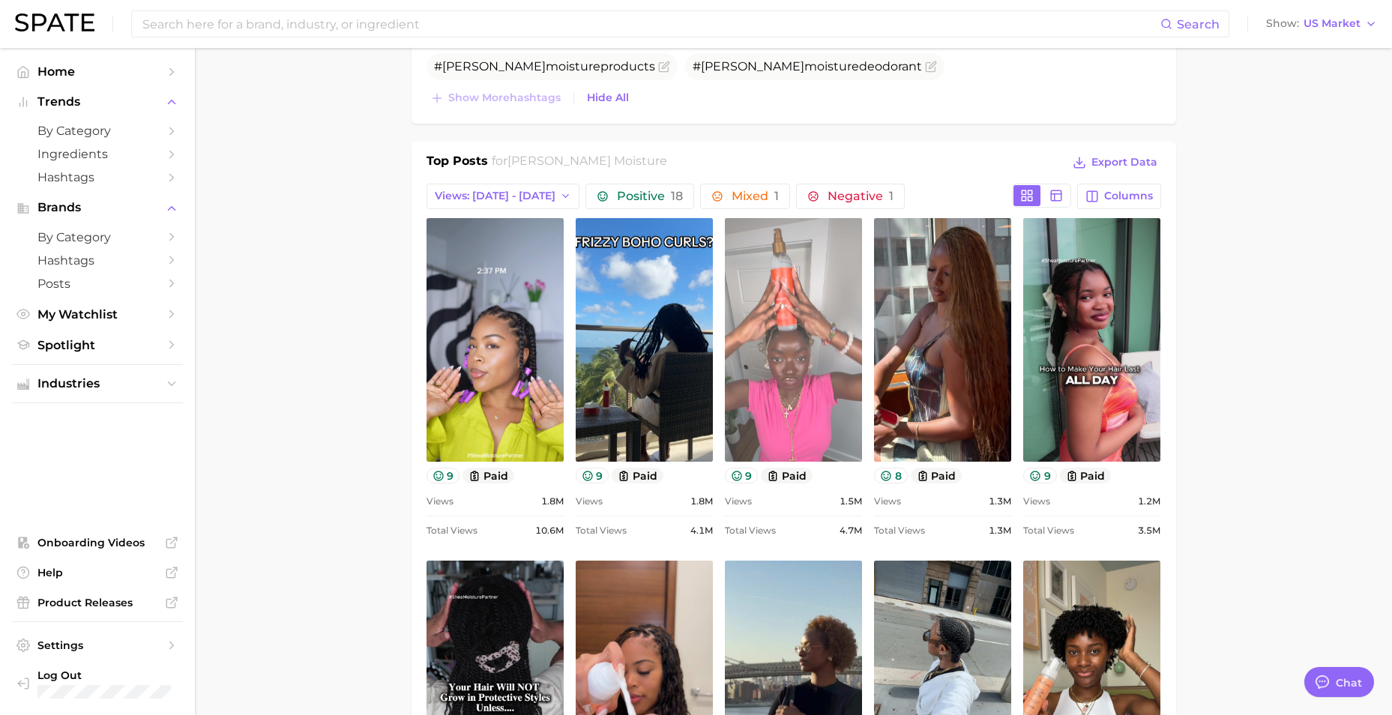
click at [818, 344] on link "view post on TikTok" at bounding box center [793, 340] width 137 height 244
